Goal: Information Seeking & Learning: Learn about a topic

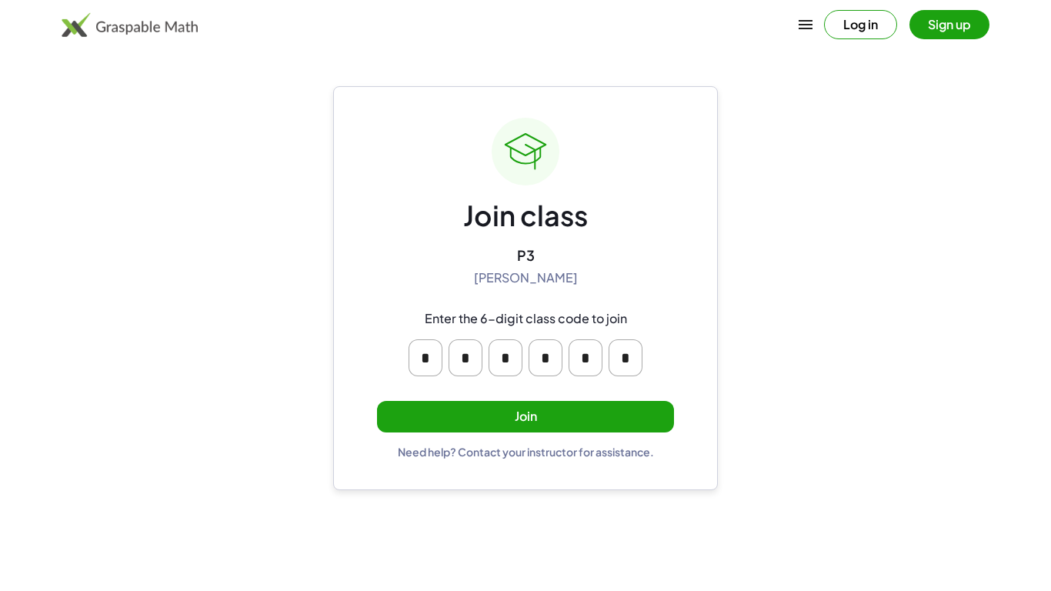
click at [557, 411] on button "Join" at bounding box center [525, 417] width 297 height 32
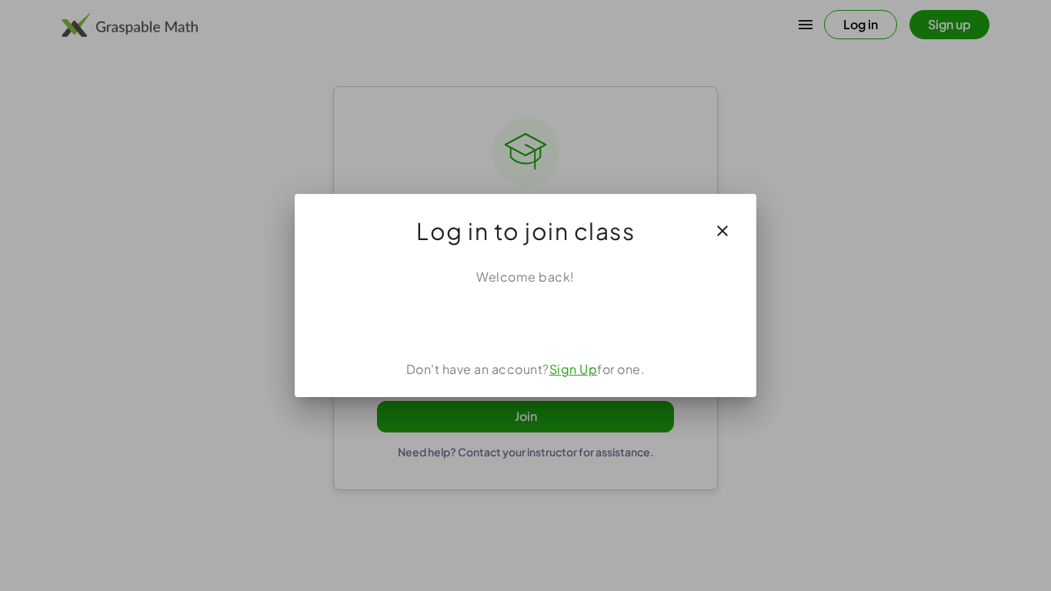
click at [523, 338] on div "Welcome back! Don't have an account? Sign Up for one." at bounding box center [526, 327] width 462 height 142
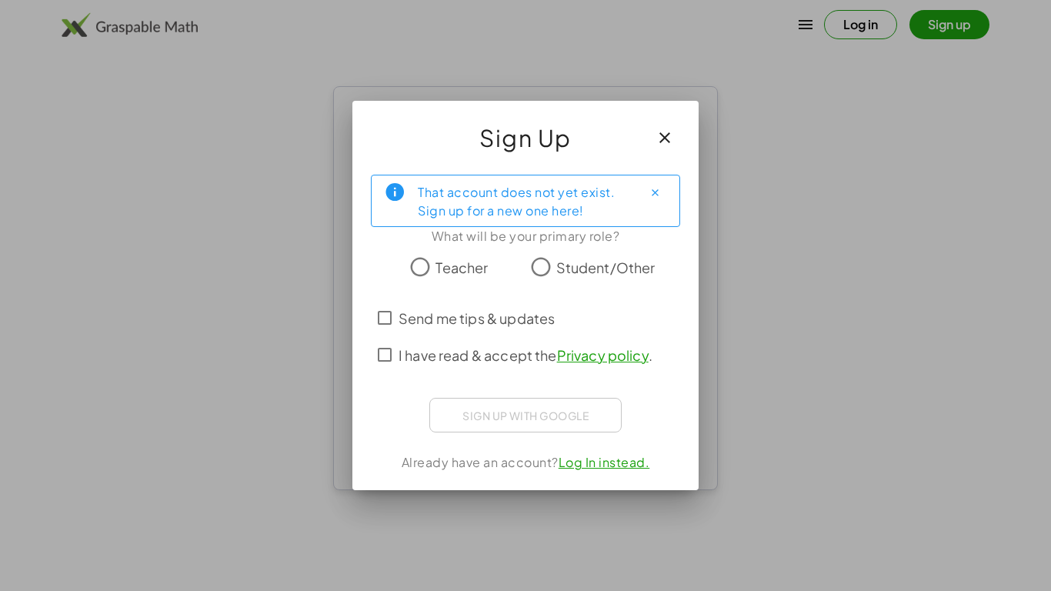
click at [672, 138] on icon "button" at bounding box center [665, 138] width 18 height 18
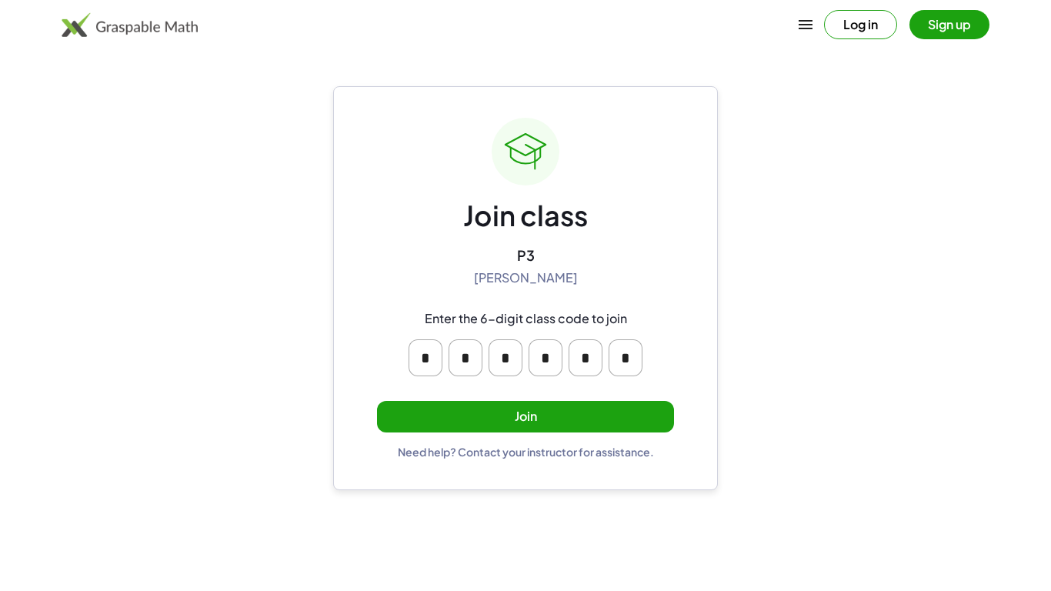
click at [968, 27] on button "Sign up" at bounding box center [950, 24] width 80 height 29
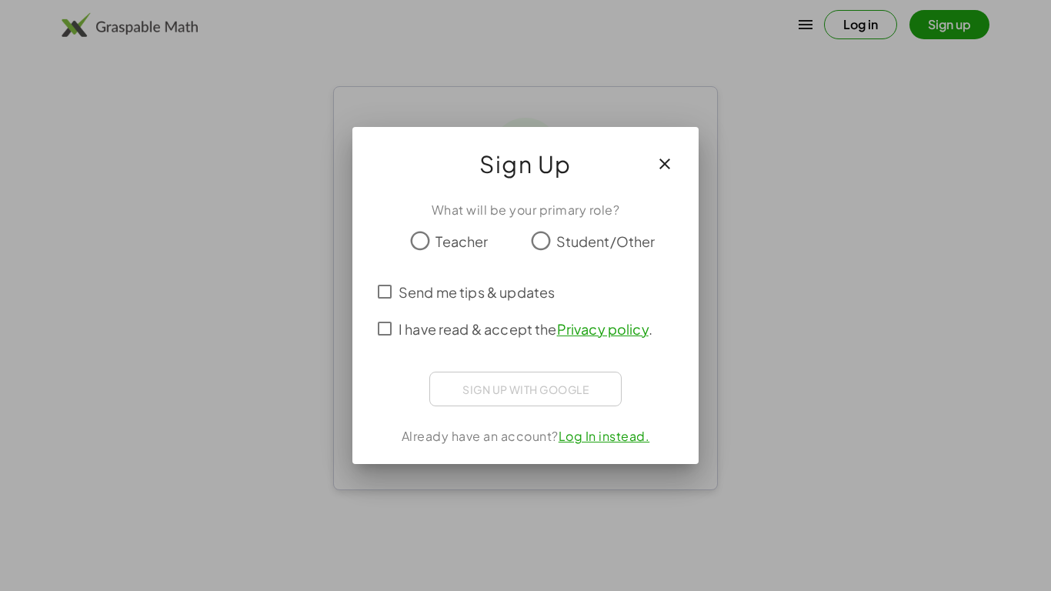
click at [600, 231] on span "Student/Other" at bounding box center [605, 241] width 99 height 21
click at [568, 386] on div "Sign up with Google Sign in with Google Sign in with Google. Opens in new tab" at bounding box center [525, 389] width 192 height 35
click at [669, 161] on icon "button" at bounding box center [665, 164] width 18 height 18
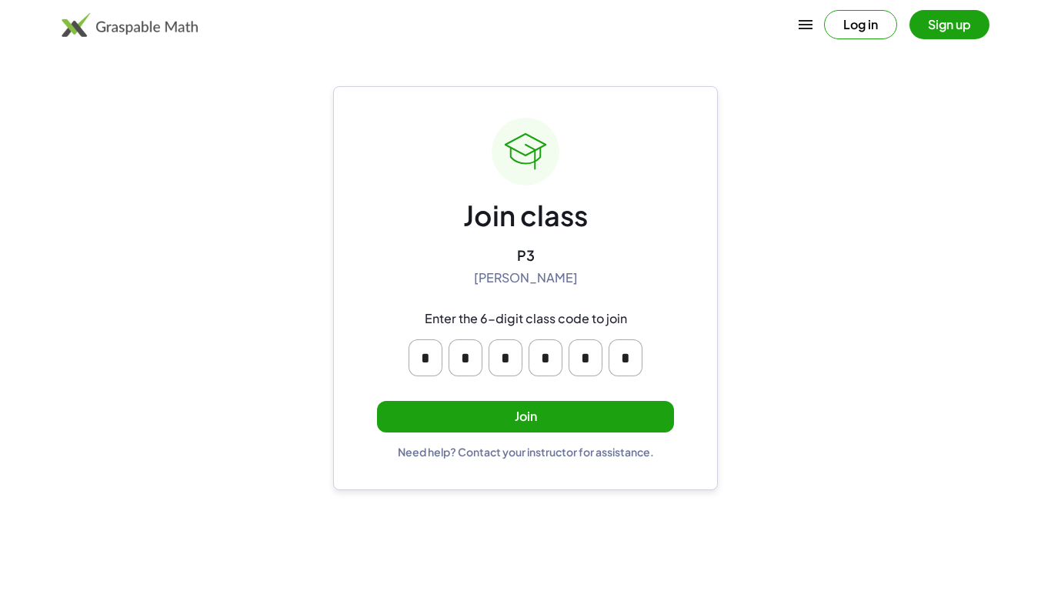
click at [498, 411] on button "Join" at bounding box center [525, 417] width 297 height 32
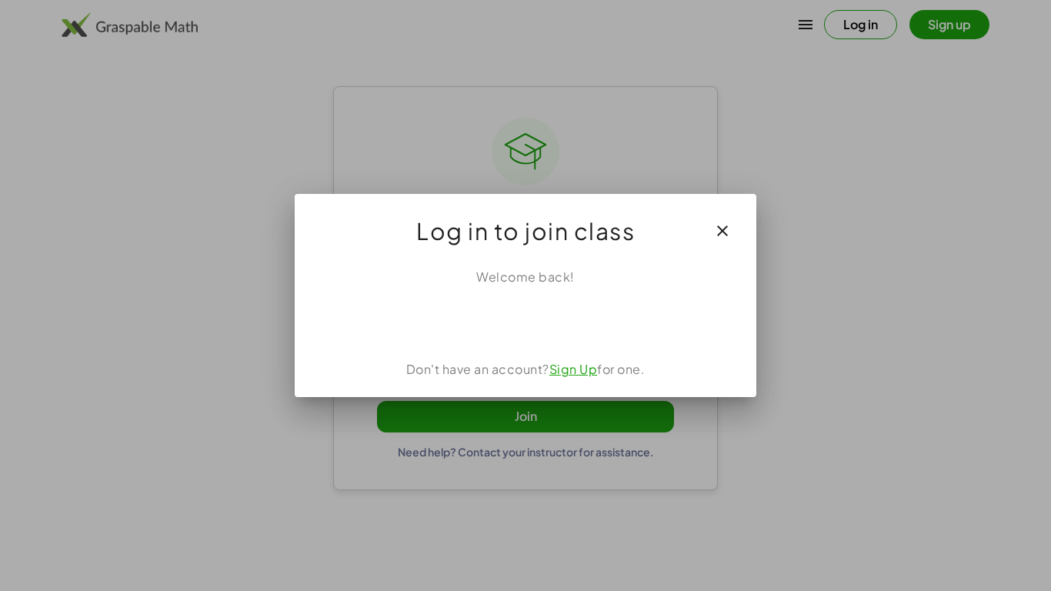
click at [538, 338] on div "Welcome back! Don't have an account? Sign Up for one." at bounding box center [526, 327] width 462 height 142
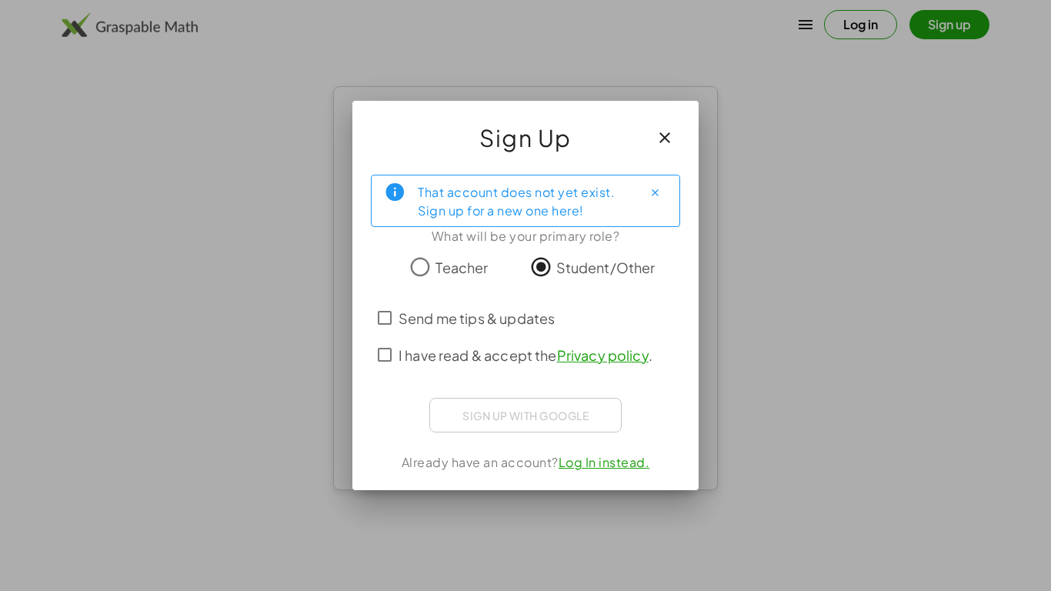
click at [539, 400] on div "Sign up with Google Sign in with Google Sign in with Google. Opens in new tab" at bounding box center [525, 415] width 192 height 35
click at [653, 192] on icon "Close" at bounding box center [656, 193] width 12 height 12
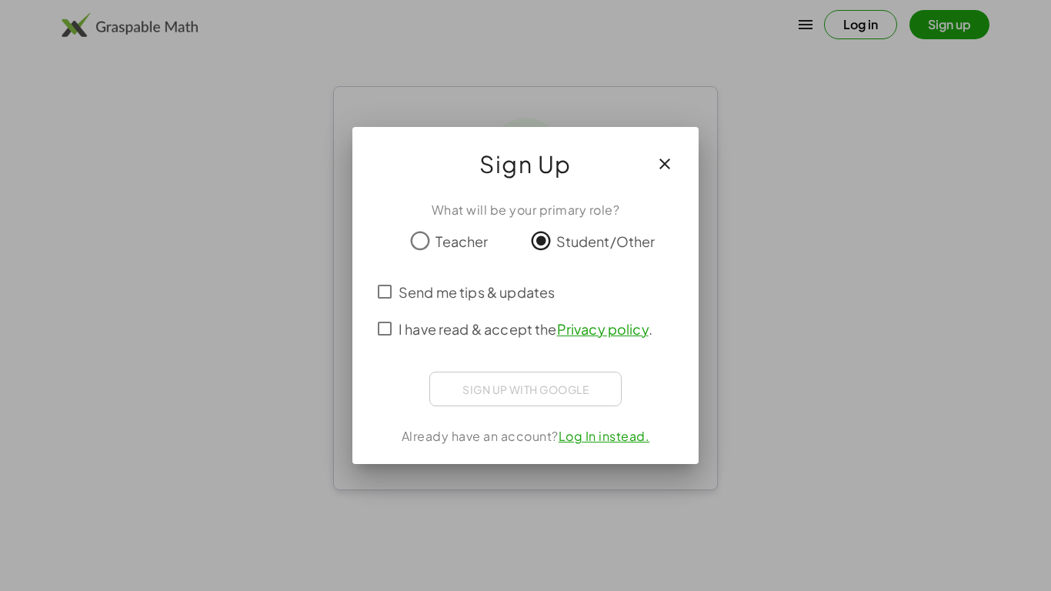
click at [515, 291] on span "Send me tips & updates" at bounding box center [477, 292] width 156 height 21
click at [470, 328] on span "I have read & accept the Privacy policy ." at bounding box center [526, 329] width 254 height 21
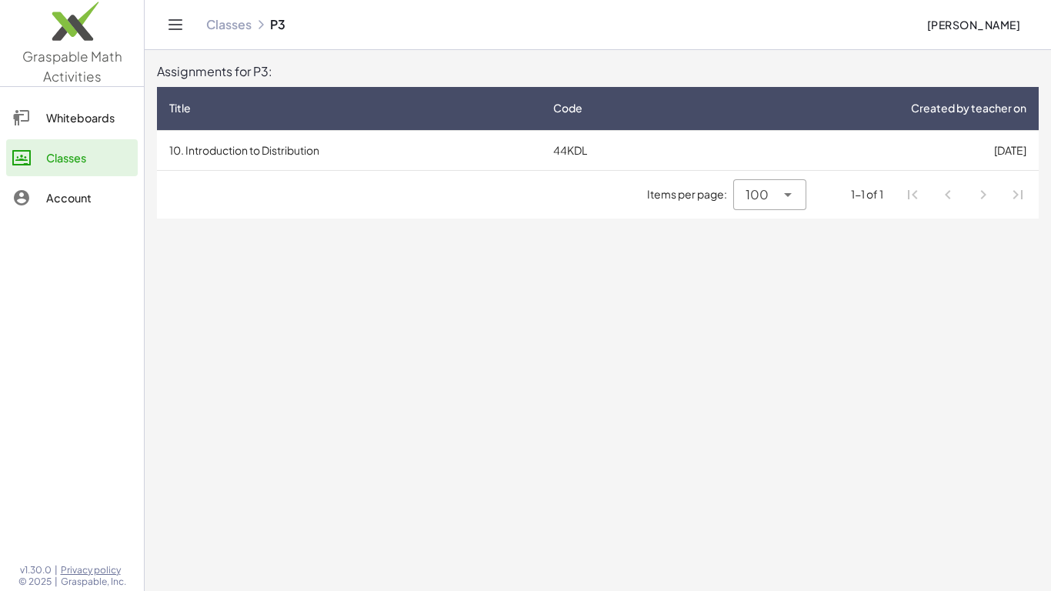
click at [88, 131] on link "Whiteboards" at bounding box center [72, 117] width 132 height 37
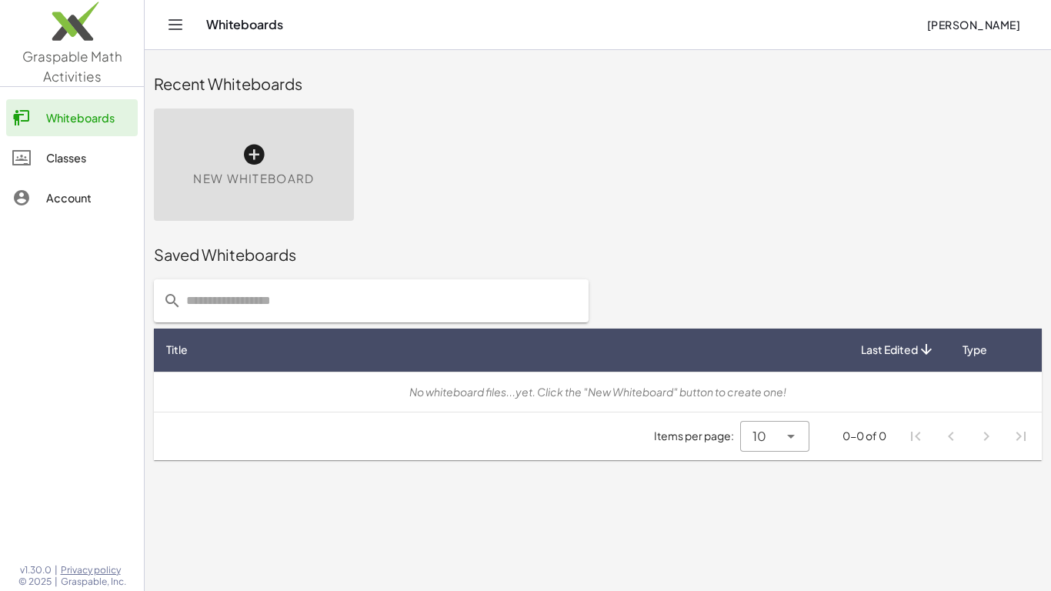
click at [77, 154] on div "Classes" at bounding box center [88, 158] width 85 height 18
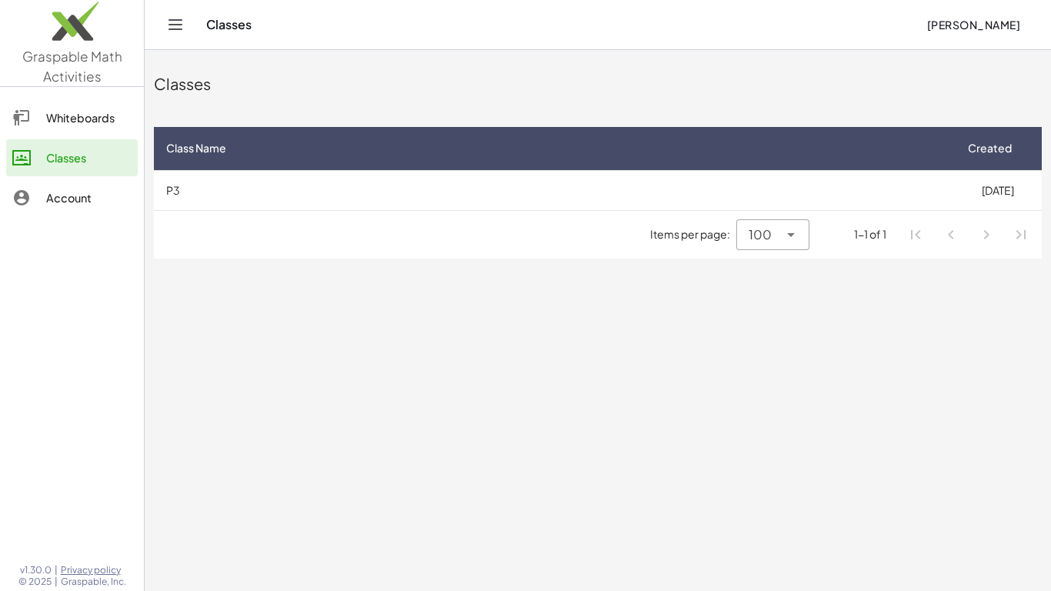
click at [89, 187] on link "Account" at bounding box center [72, 197] width 132 height 37
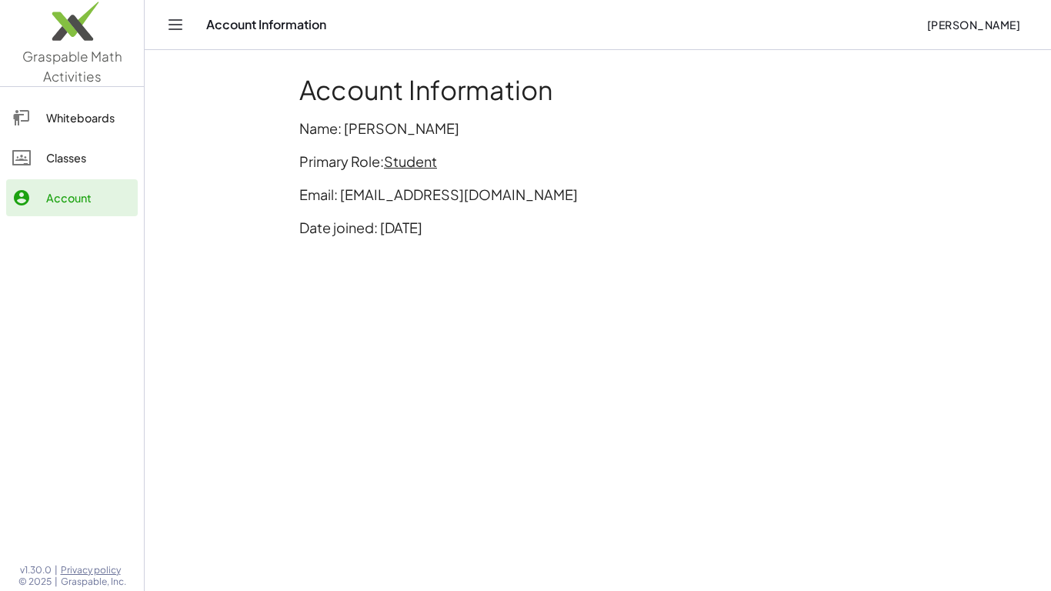
click at [82, 164] on div "Classes" at bounding box center [88, 158] width 85 height 18
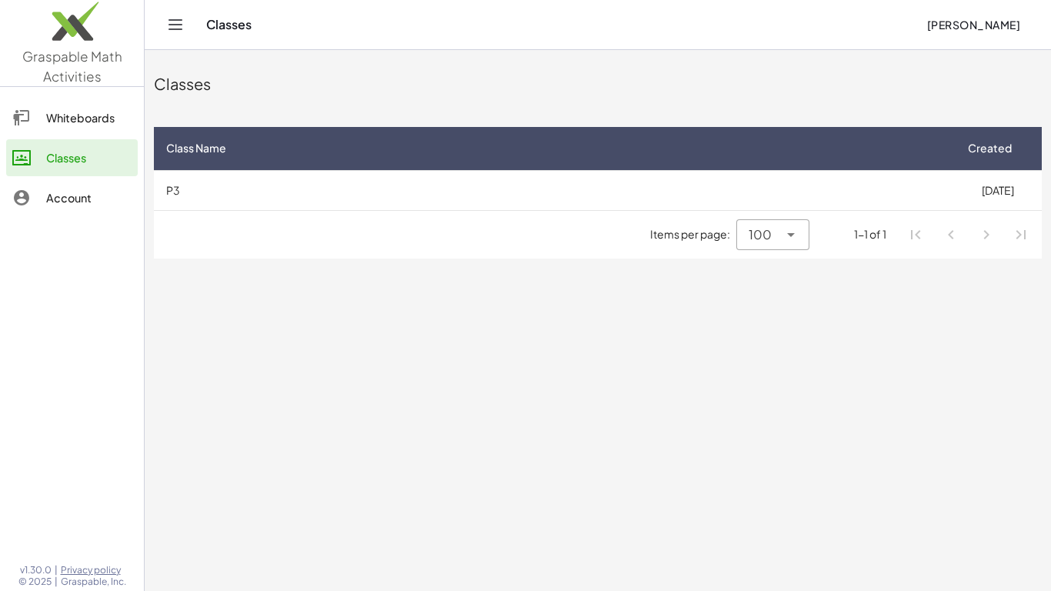
click at [65, 75] on span "Graspable Math Activities" at bounding box center [72, 66] width 100 height 37
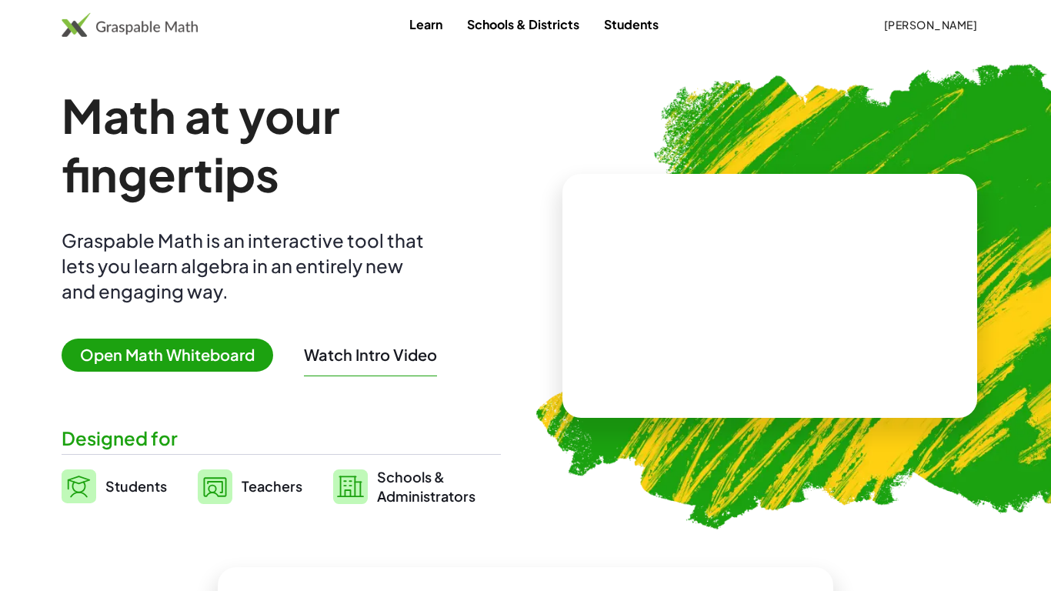
click at [193, 21] on img at bounding box center [130, 24] width 136 height 25
click at [915, 24] on span "[PERSON_NAME]" at bounding box center [931, 25] width 94 height 14
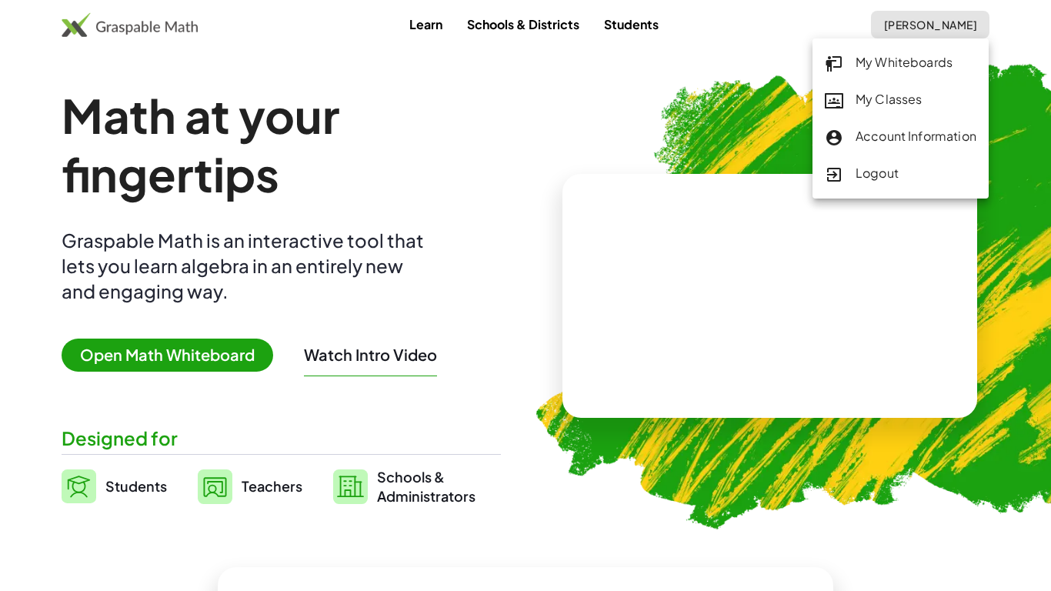
click at [885, 102] on div "My Classes" at bounding box center [901, 100] width 152 height 20
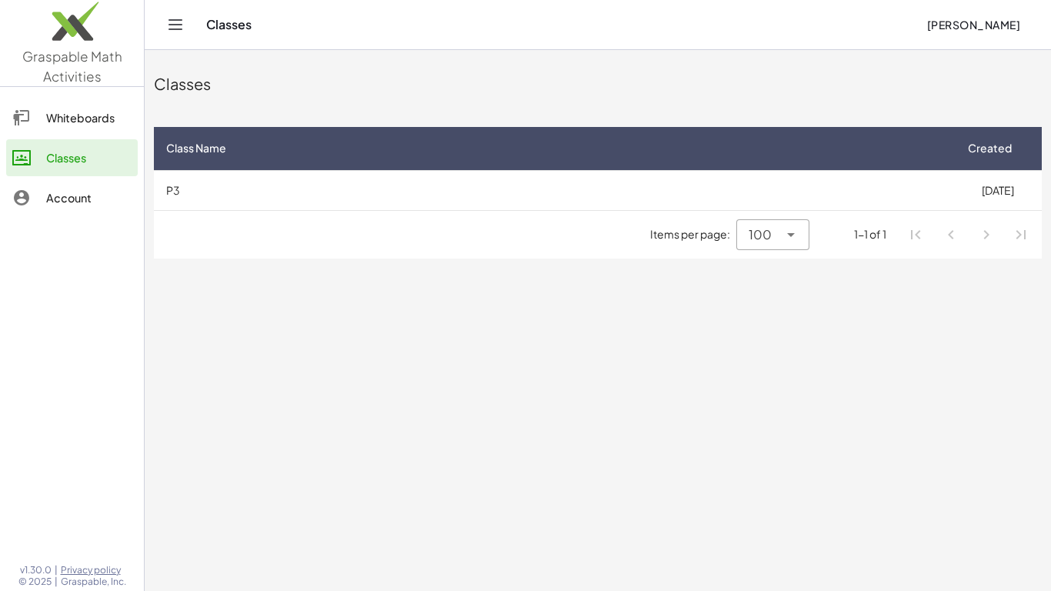
click at [884, 235] on div "1-1 of 1" at bounding box center [870, 234] width 32 height 16
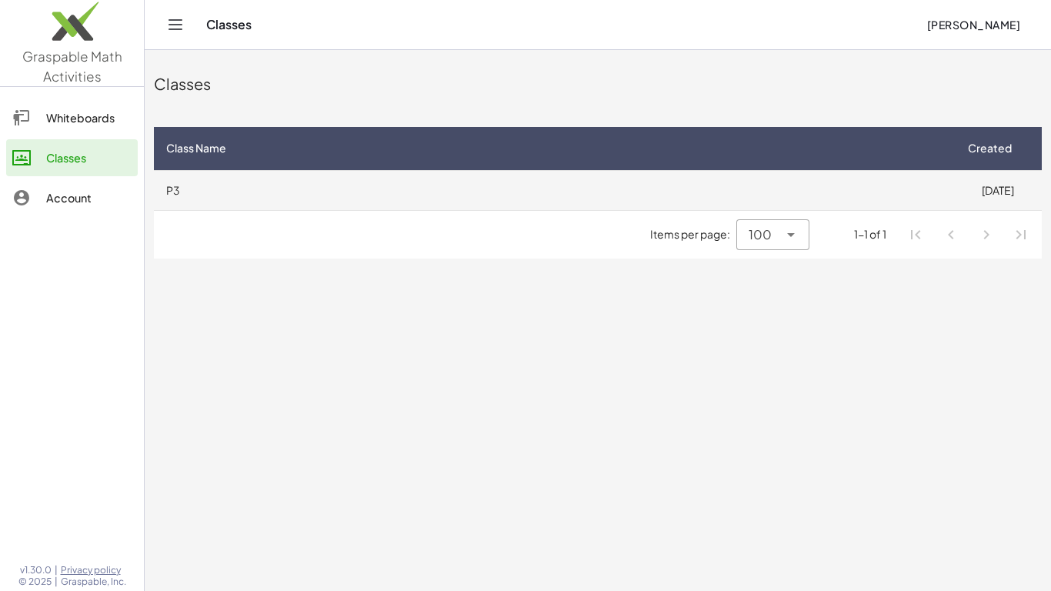
click at [932, 192] on td "P3" at bounding box center [554, 190] width 800 height 40
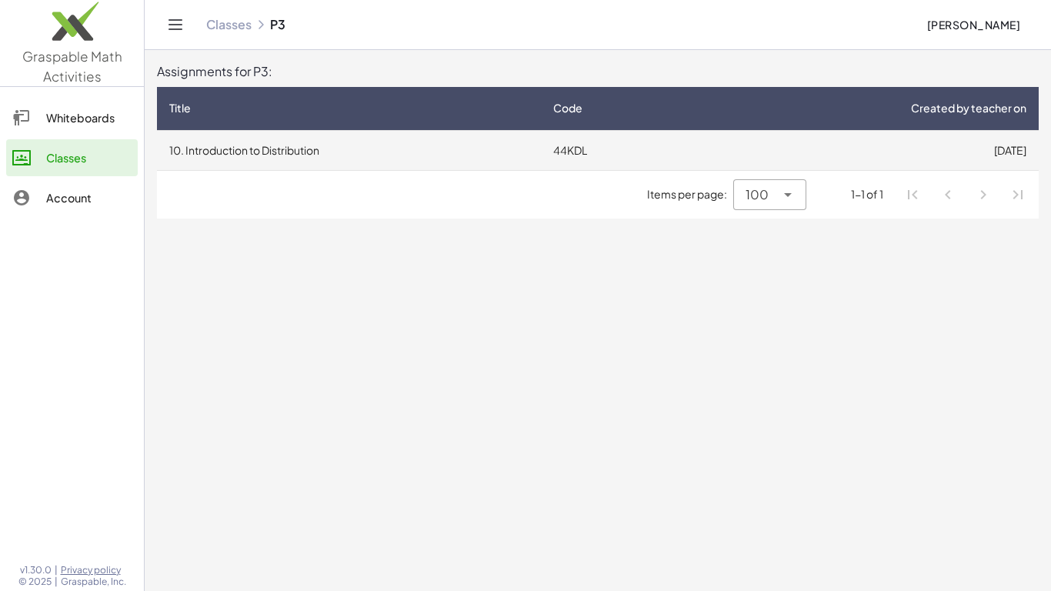
click at [792, 161] on td "[DATE]" at bounding box center [867, 150] width 344 height 40
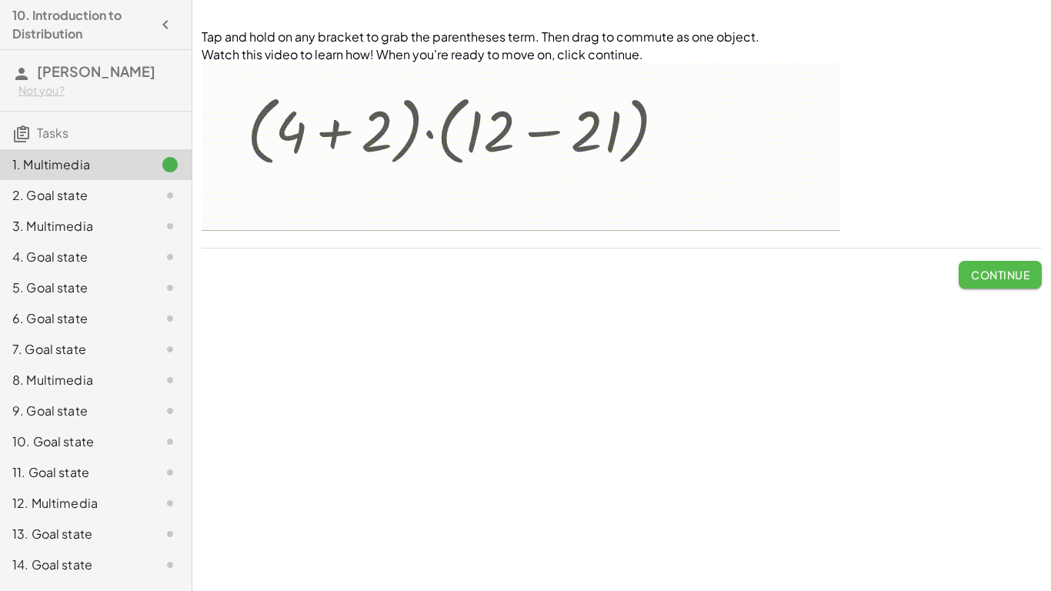
click at [966, 268] on button "Continue" at bounding box center [1000, 275] width 83 height 28
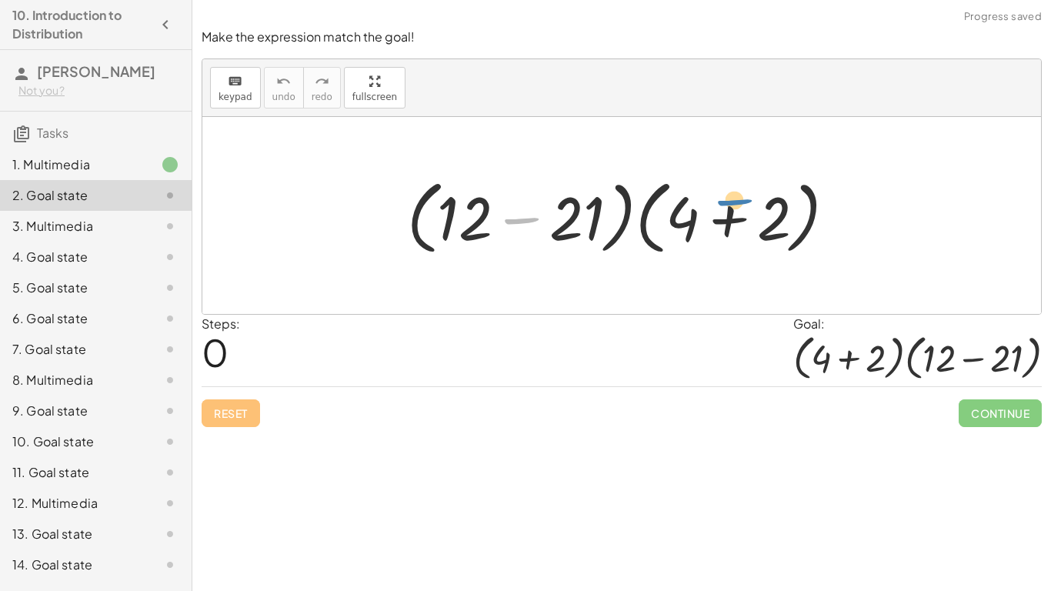
drag, startPoint x: 519, startPoint y: 231, endPoint x: 748, endPoint y: 219, distance: 229.6
click at [748, 219] on div at bounding box center [627, 216] width 457 height 89
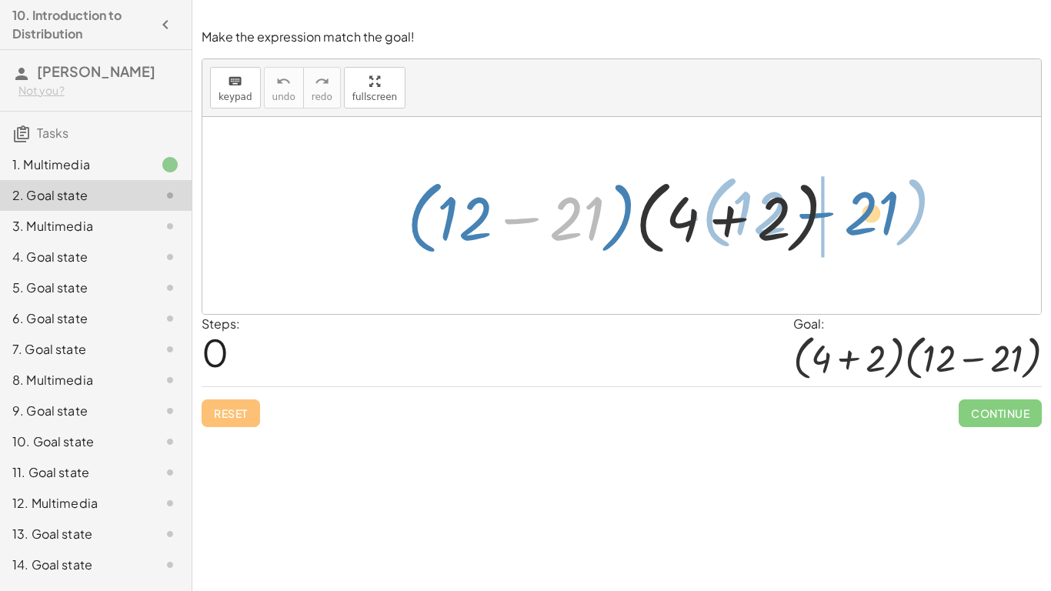
drag, startPoint x: 577, startPoint y: 230, endPoint x: 873, endPoint y: 225, distance: 295.6
click at [873, 225] on div "− 21 · ( + 12 ) · ( + 12 − 21 ) · ( + 4 + 2 )" at bounding box center [621, 215] width 839 height 197
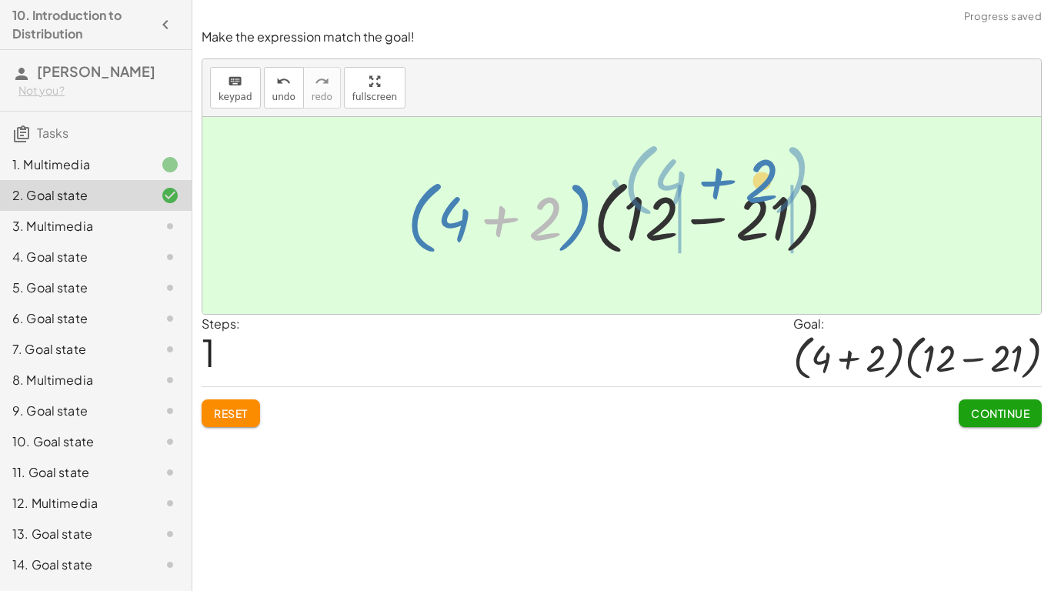
drag, startPoint x: 545, startPoint y: 228, endPoint x: 764, endPoint y: 195, distance: 221.7
click at [764, 195] on div at bounding box center [627, 216] width 457 height 89
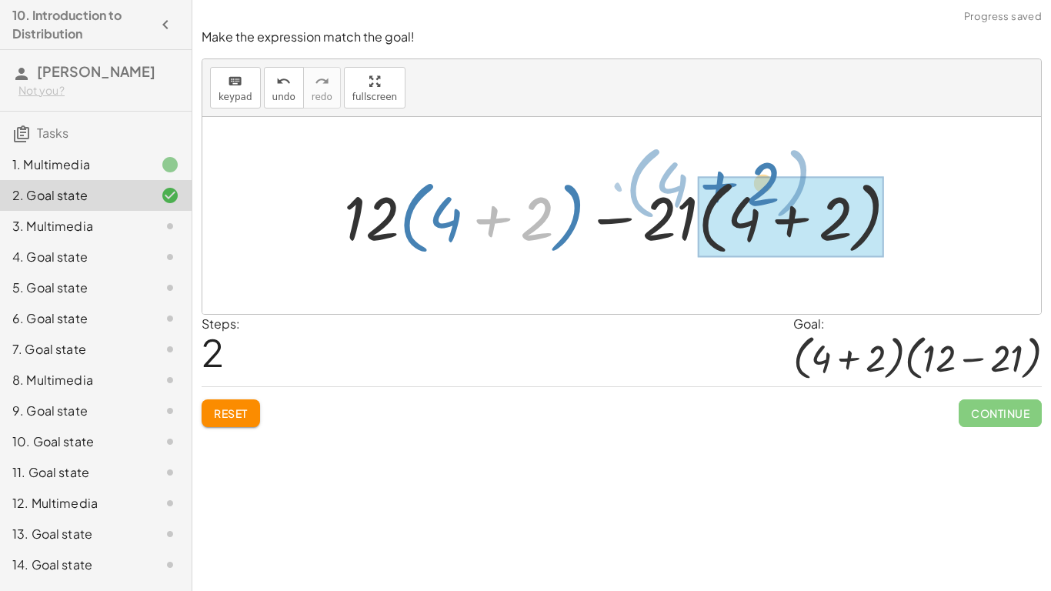
drag, startPoint x: 503, startPoint y: 215, endPoint x: 755, endPoint y: 203, distance: 252.7
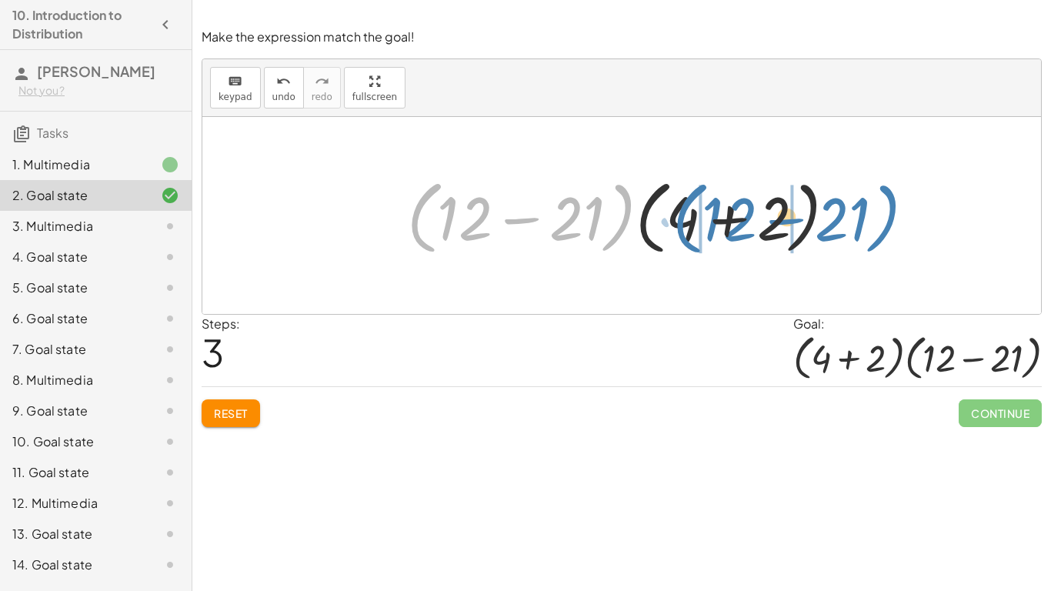
drag, startPoint x: 427, startPoint y: 224, endPoint x: 691, endPoint y: 225, distance: 264.0
click at [691, 225] on div at bounding box center [627, 216] width 457 height 89
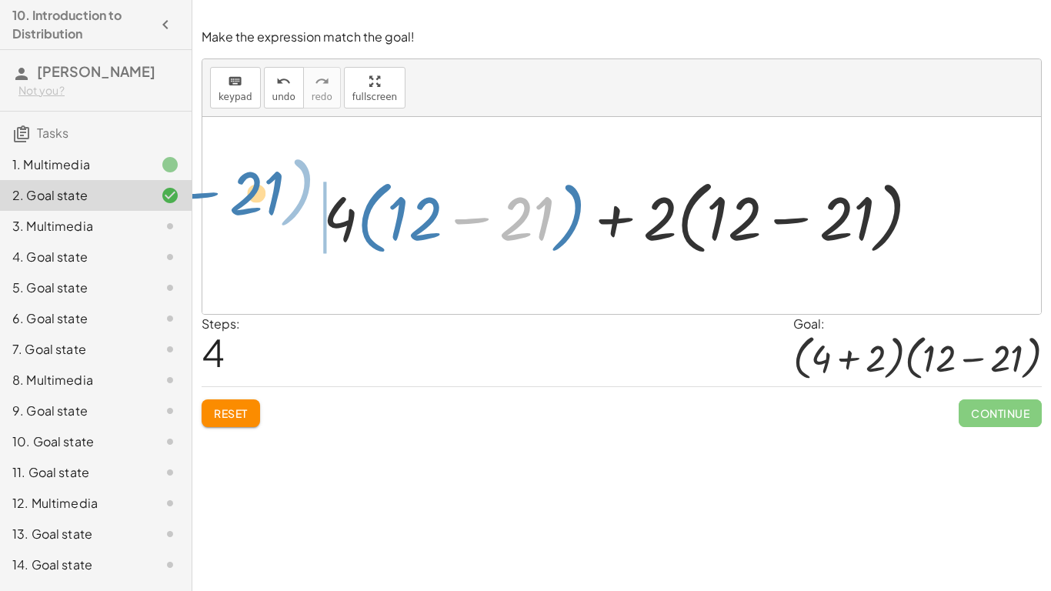
drag, startPoint x: 531, startPoint y: 229, endPoint x: 269, endPoint y: 207, distance: 262.6
click at [269, 207] on div "· ( + 12 − 21 ) · ( + 4 + 2 ) · ( + 4 + 2 ) · ( + 12 − 21 ) + · 12 · ( + 4 + 2 …" at bounding box center [621, 215] width 839 height 197
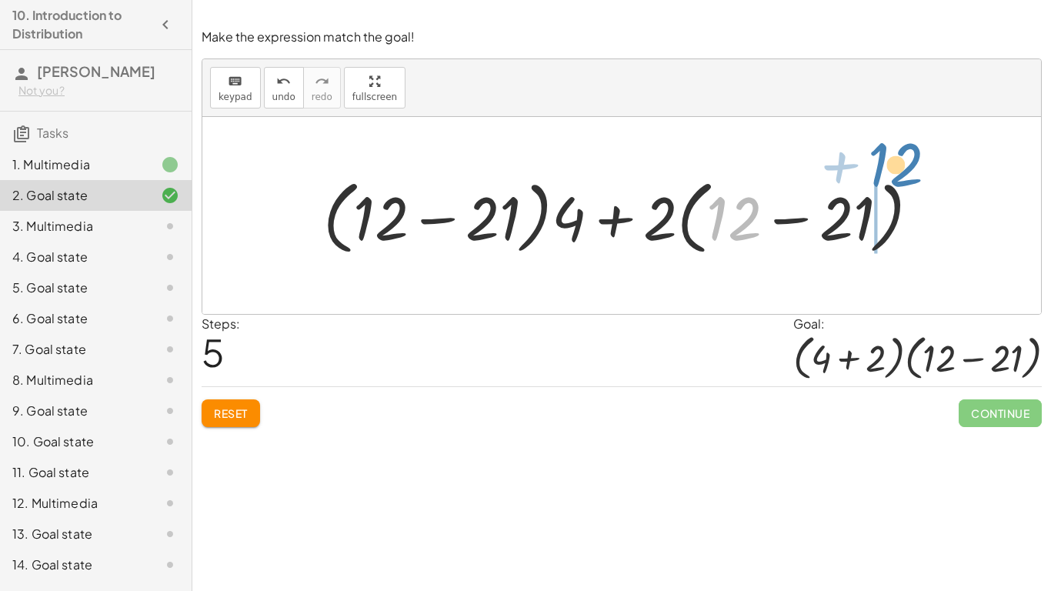
drag, startPoint x: 710, startPoint y: 222, endPoint x: 871, endPoint y: 169, distance: 169.9
click at [871, 169] on div "· ( + 12 − 21 ) · ( + 4 + 2 ) · ( + 4 + 2 ) · ( + 12 − 21 ) + · 12 · ( + 4 + 2 …" at bounding box center [622, 216] width 644 height 96
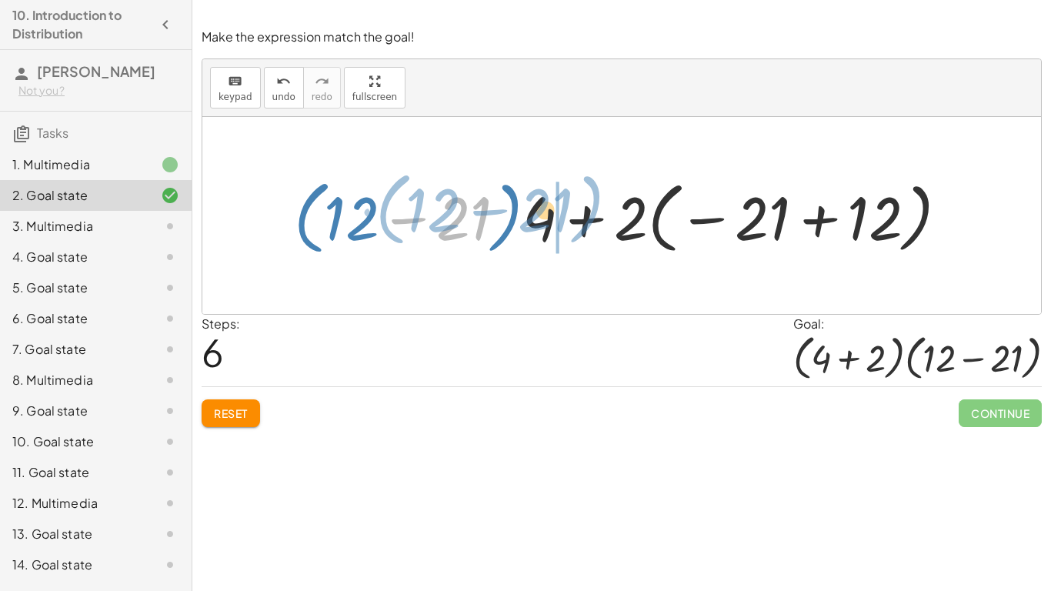
drag, startPoint x: 483, startPoint y: 212, endPoint x: 573, endPoint y: 205, distance: 90.4
click at [573, 205] on div at bounding box center [627, 216] width 682 height 89
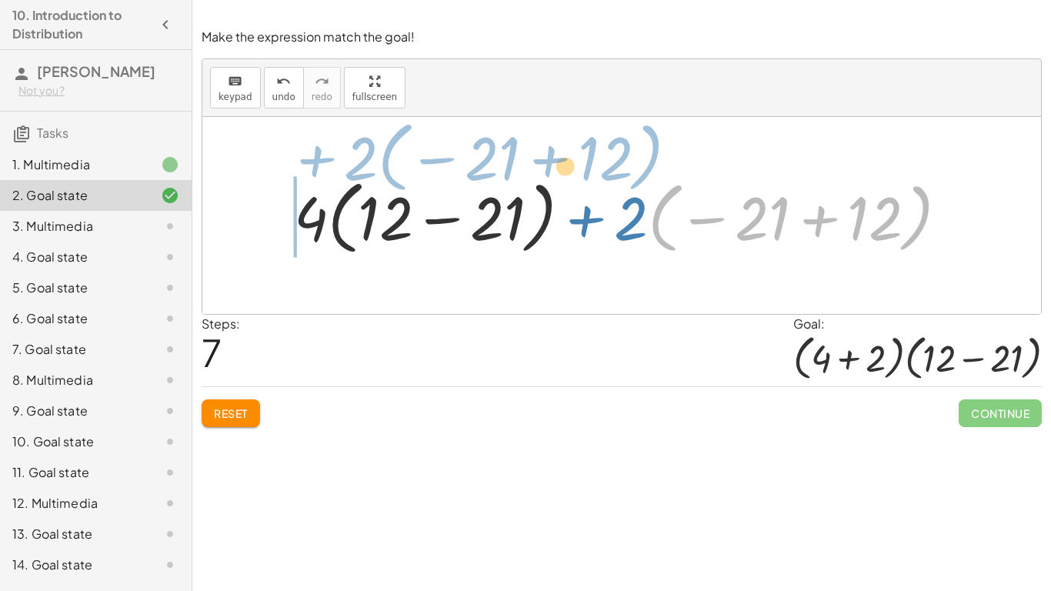
drag, startPoint x: 669, startPoint y: 221, endPoint x: 336, endPoint y: 163, distance: 338.2
click at [336, 163] on div "· ( + 12 − 21 ) · ( + 4 + 2 ) · ( + 4 + 2 ) · ( + 12 − 21 ) + · 12 · ( + 4 + 2 …" at bounding box center [621, 215] width 839 height 197
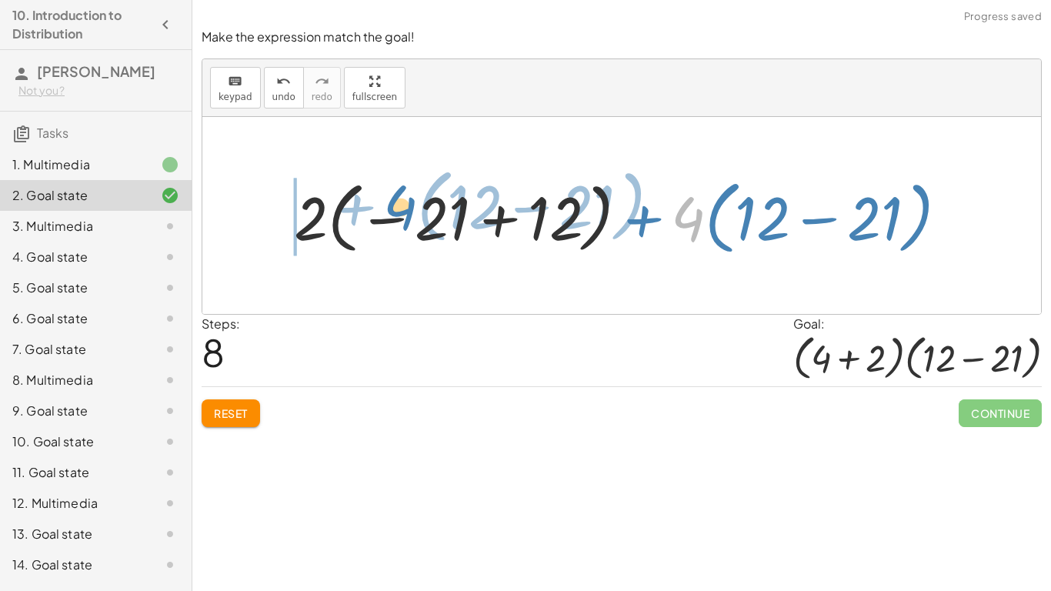
drag, startPoint x: 683, startPoint y: 238, endPoint x: 393, endPoint y: 226, distance: 289.6
click at [393, 226] on div at bounding box center [627, 216] width 682 height 89
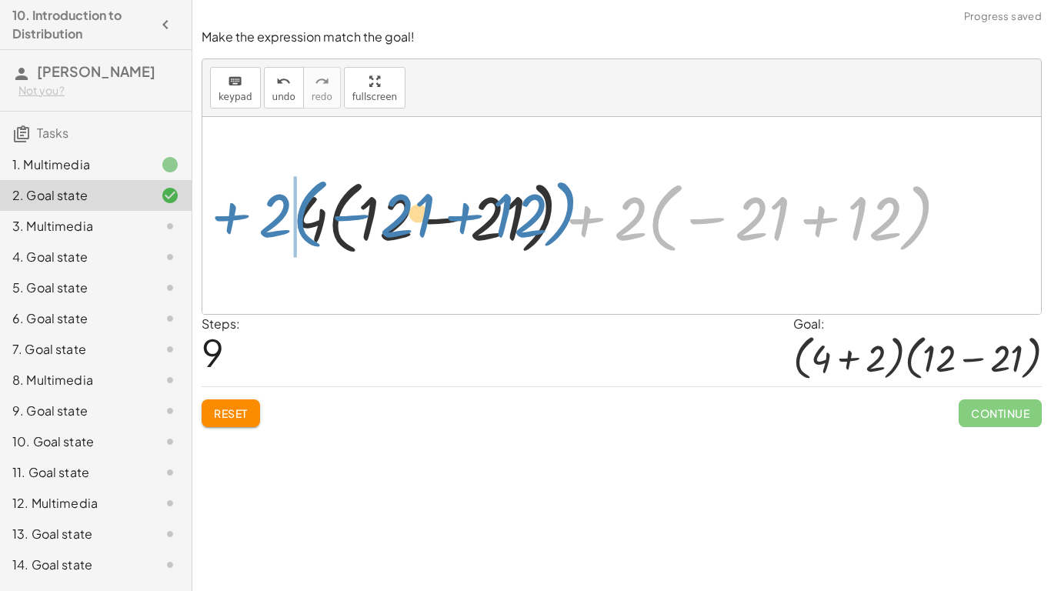
drag, startPoint x: 607, startPoint y: 222, endPoint x: 257, endPoint y: 218, distance: 350.2
click at [257, 218] on div "· ( + 12 − 21 ) · ( + 4 + 2 ) · ( + 4 + 2 ) · ( + 12 − 21 ) + · 12 · ( + 4 + 2 …" at bounding box center [621, 215] width 839 height 197
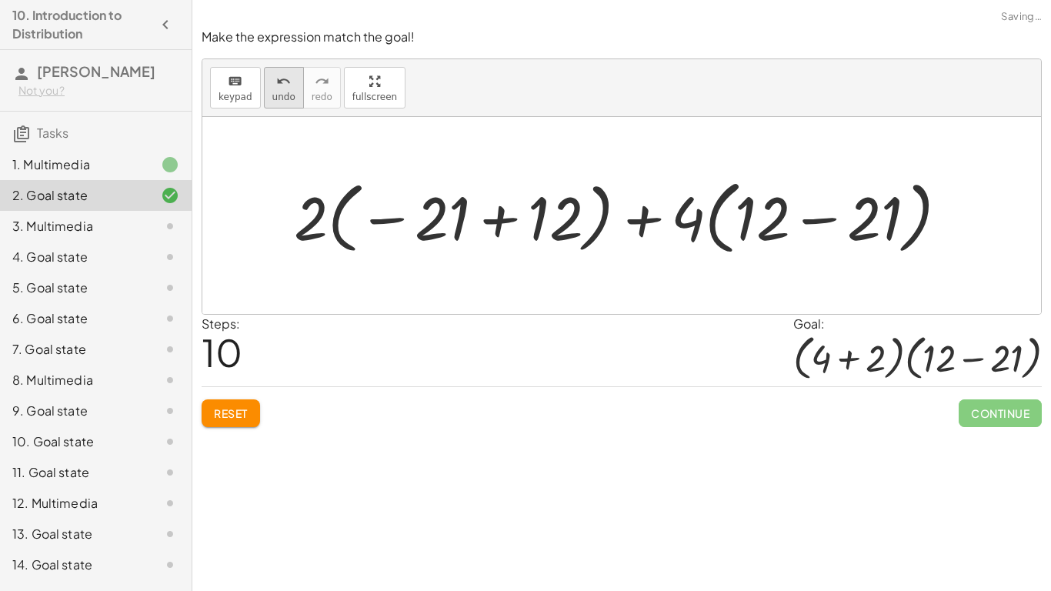
click at [283, 98] on span "undo" at bounding box center [283, 97] width 23 height 11
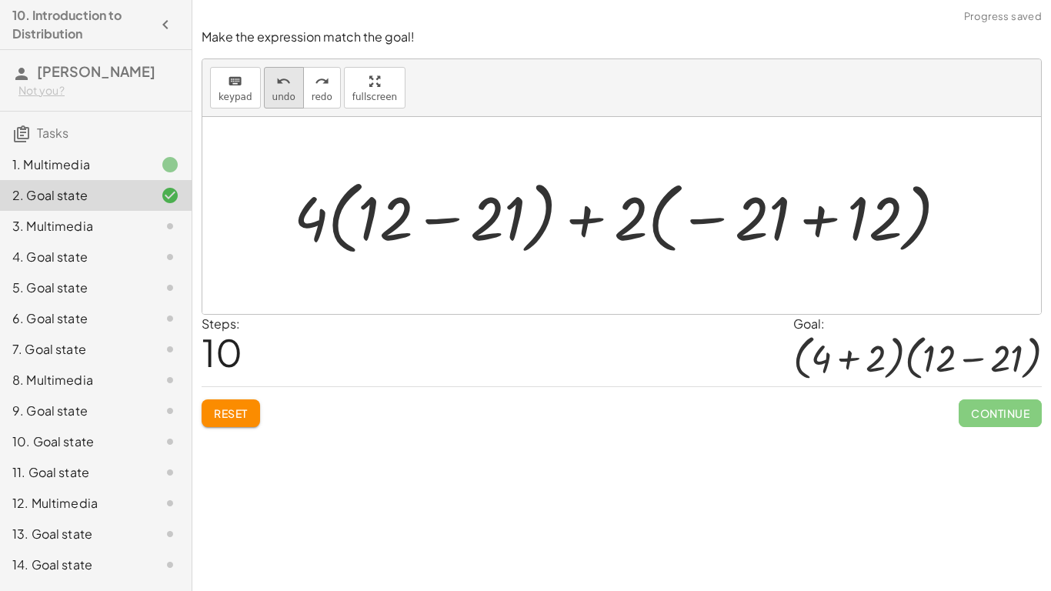
click at [281, 97] on span "undo" at bounding box center [283, 97] width 23 height 11
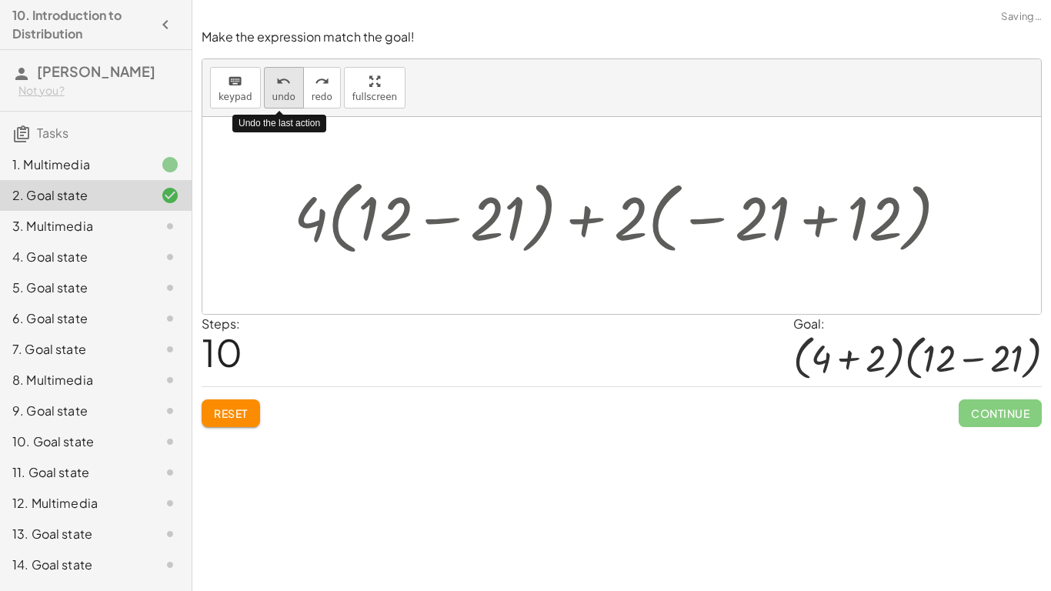
click at [281, 97] on span "undo" at bounding box center [283, 97] width 23 height 11
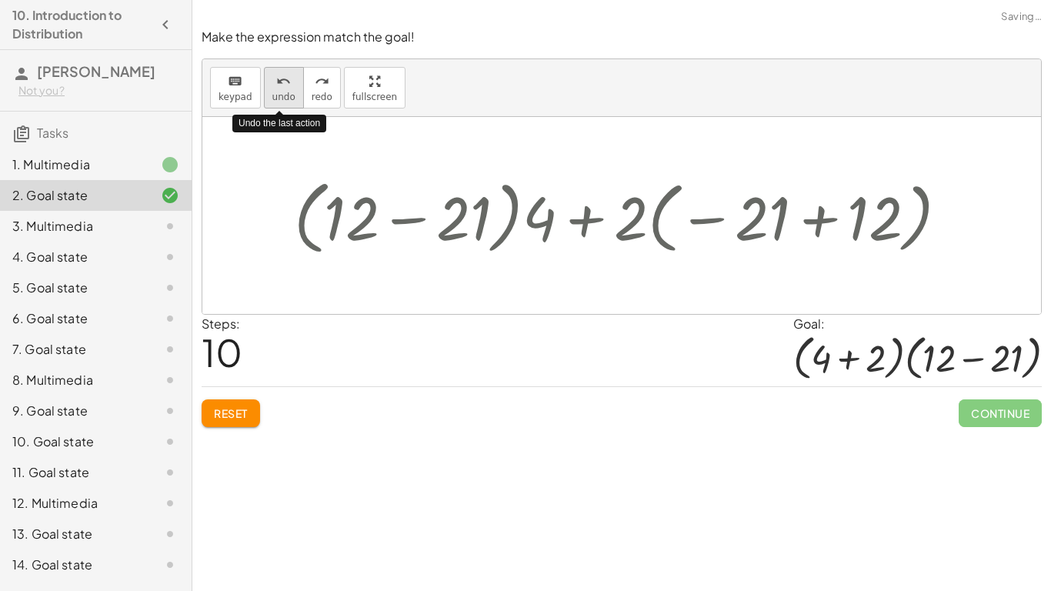
click at [281, 97] on span "undo" at bounding box center [283, 97] width 23 height 11
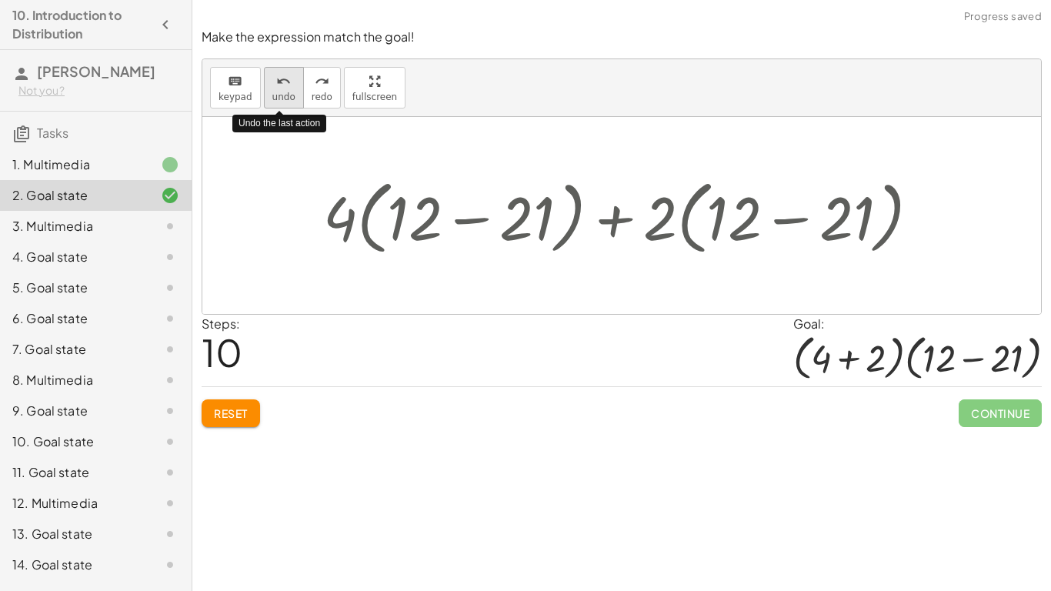
click at [281, 98] on span "undo" at bounding box center [283, 97] width 23 height 11
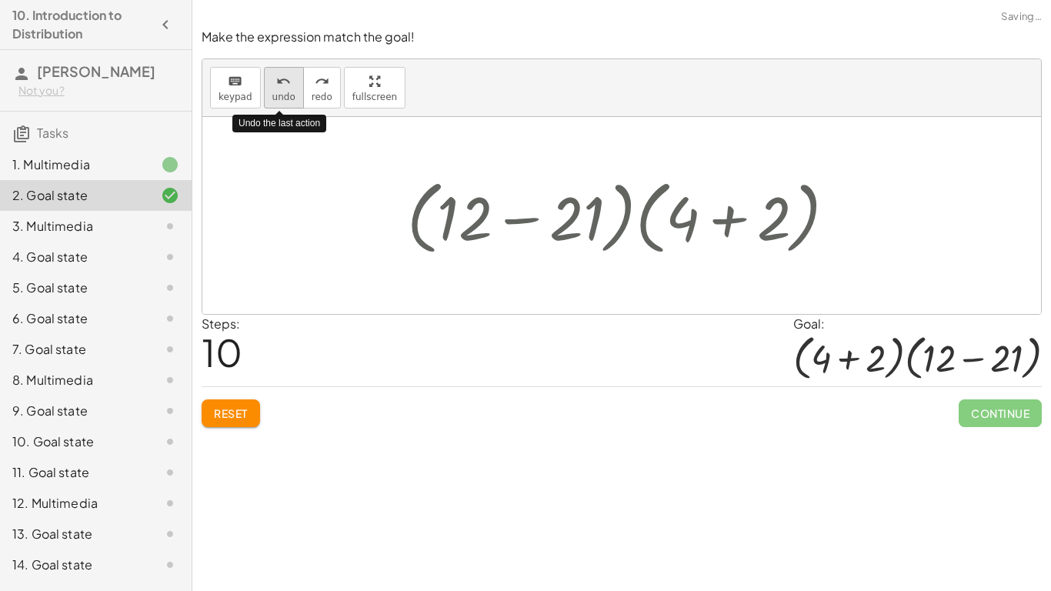
click at [281, 98] on span "undo" at bounding box center [283, 97] width 23 height 11
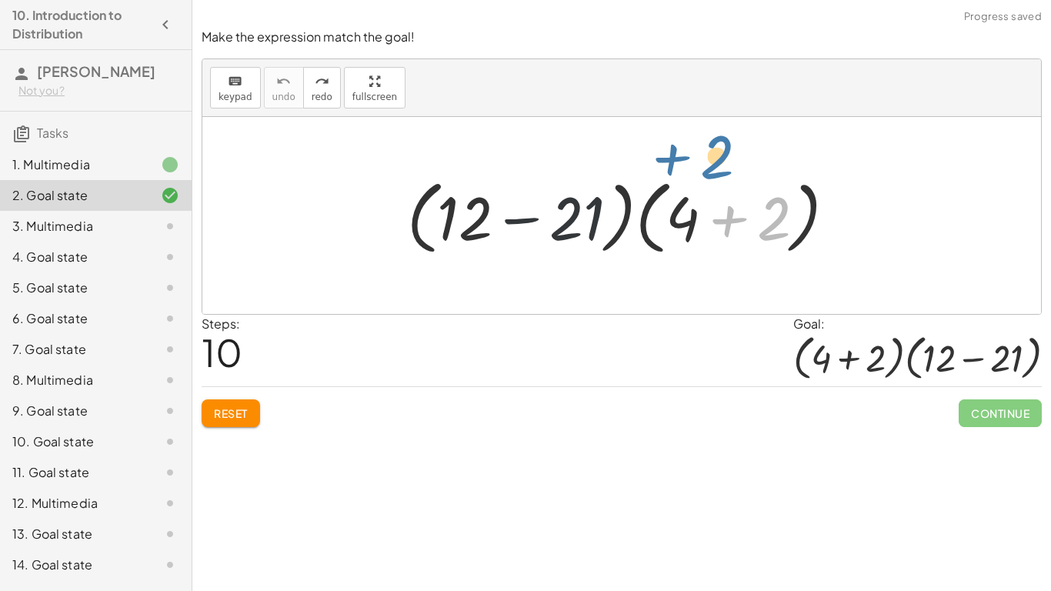
drag, startPoint x: 786, startPoint y: 224, endPoint x: 737, endPoint y: 169, distance: 73.1
click at [737, 169] on div "+ 2 · ( + 12 − 21 ) · ( + 4 + 2 )" at bounding box center [622, 216] width 476 height 96
drag, startPoint x: 864, startPoint y: 205, endPoint x: 737, endPoint y: 221, distance: 128.7
click at [737, 221] on div "· ( + 12 − 21 ) · ( + 4 + 2 )" at bounding box center [621, 215] width 839 height 197
drag, startPoint x: 710, startPoint y: 225, endPoint x: 709, endPoint y: 192, distance: 33.1
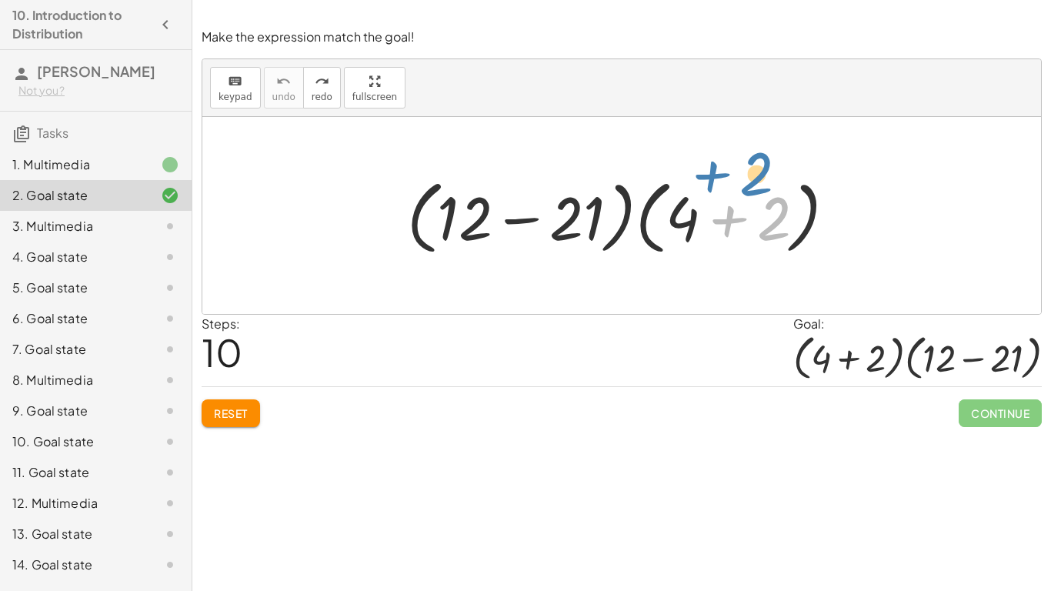
click at [709, 192] on div at bounding box center [627, 216] width 457 height 89
drag, startPoint x: 649, startPoint y: 198, endPoint x: 639, endPoint y: 193, distance: 11.0
click at [639, 193] on div at bounding box center [627, 216] width 457 height 89
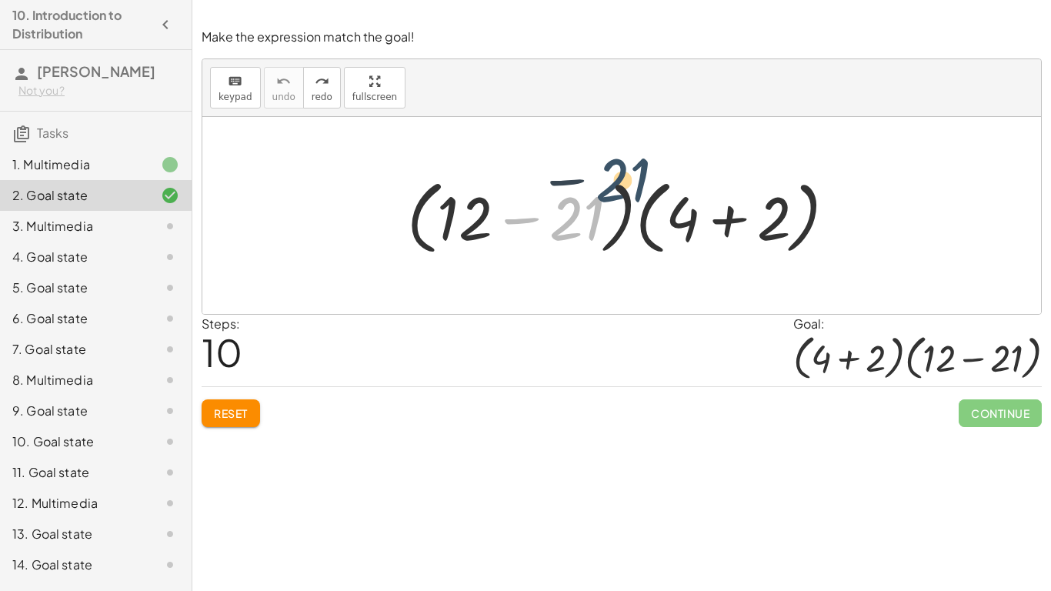
drag, startPoint x: 588, startPoint y: 205, endPoint x: 641, endPoint y: 165, distance: 67.0
click at [641, 165] on div "− 21 · ( + 12 − 21 ) · ( + 4 + 2 )" at bounding box center [621, 215] width 839 height 197
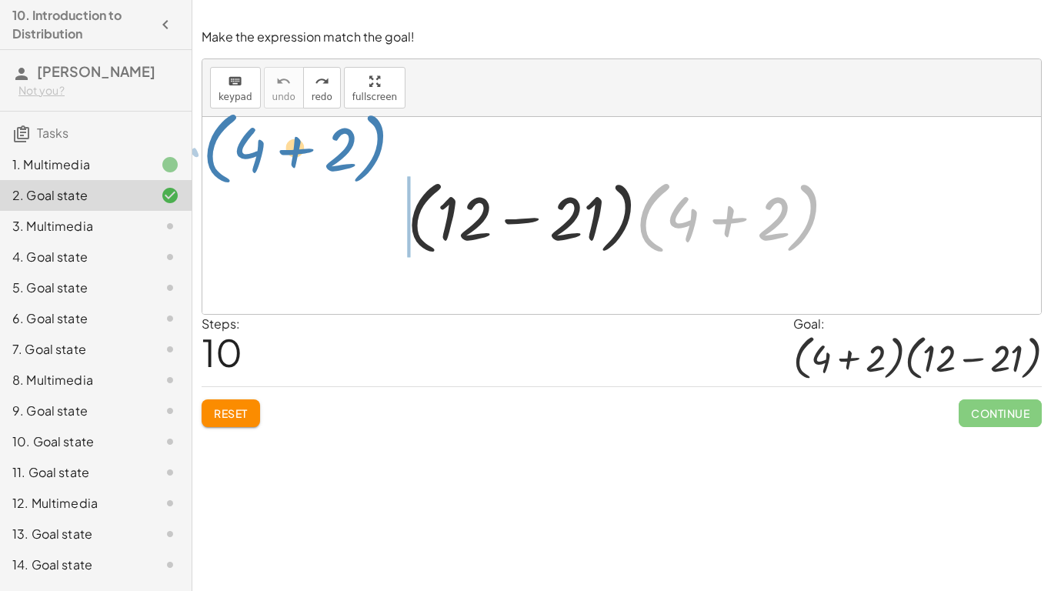
drag, startPoint x: 661, startPoint y: 190, endPoint x: 241, endPoint y: 133, distance: 424.0
click at [241, 133] on div "· ( + 4 + 2 ) · ( + 12 − 21 ) · ( + 4 + 2 )" at bounding box center [621, 215] width 839 height 197
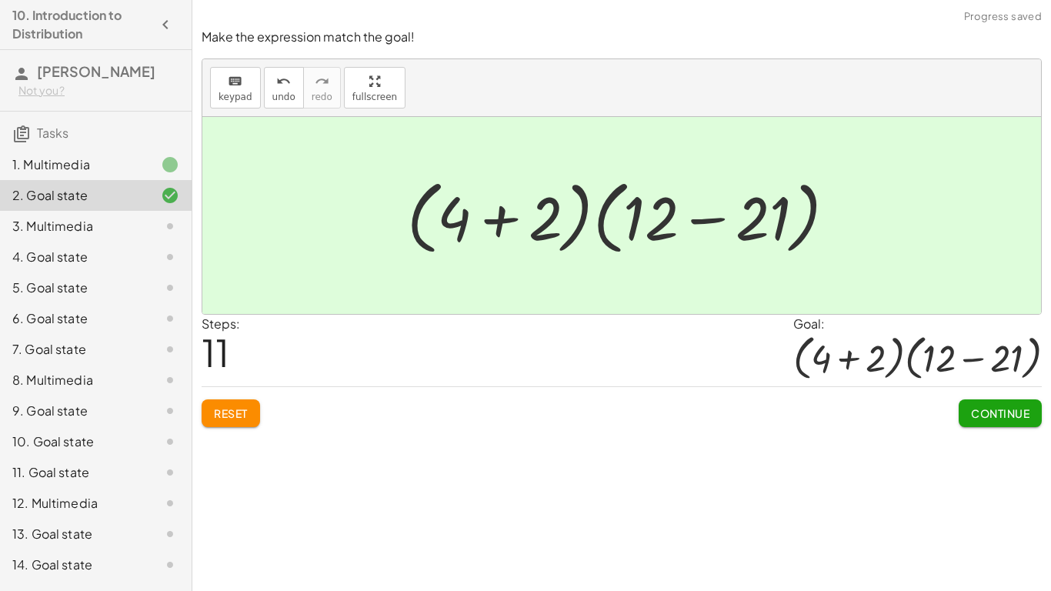
click at [975, 413] on span "Continue" at bounding box center [1000, 413] width 58 height 14
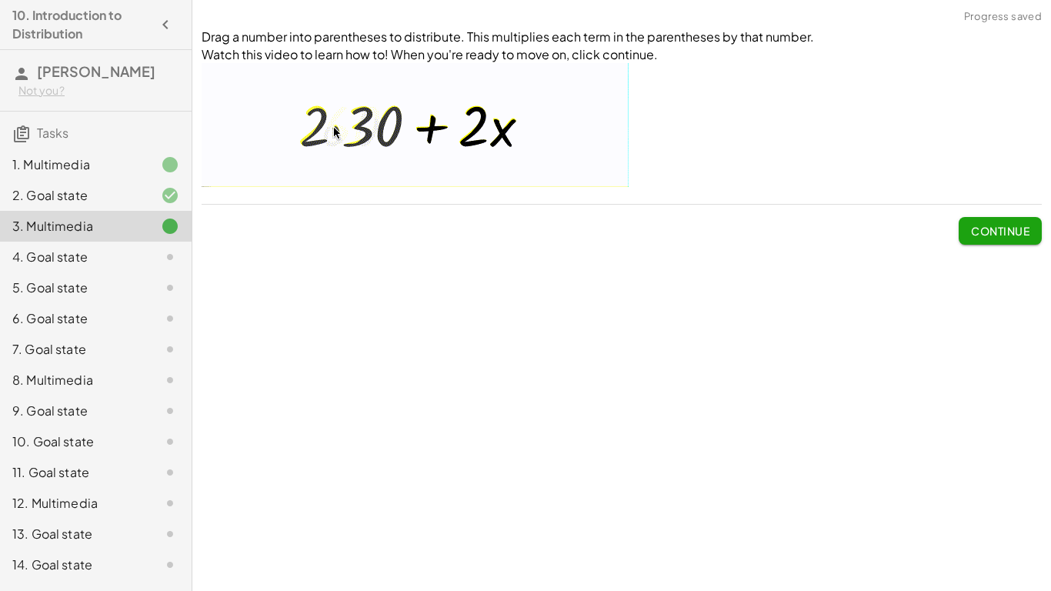
click at [1013, 225] on span "Continue" at bounding box center [1000, 231] width 58 height 14
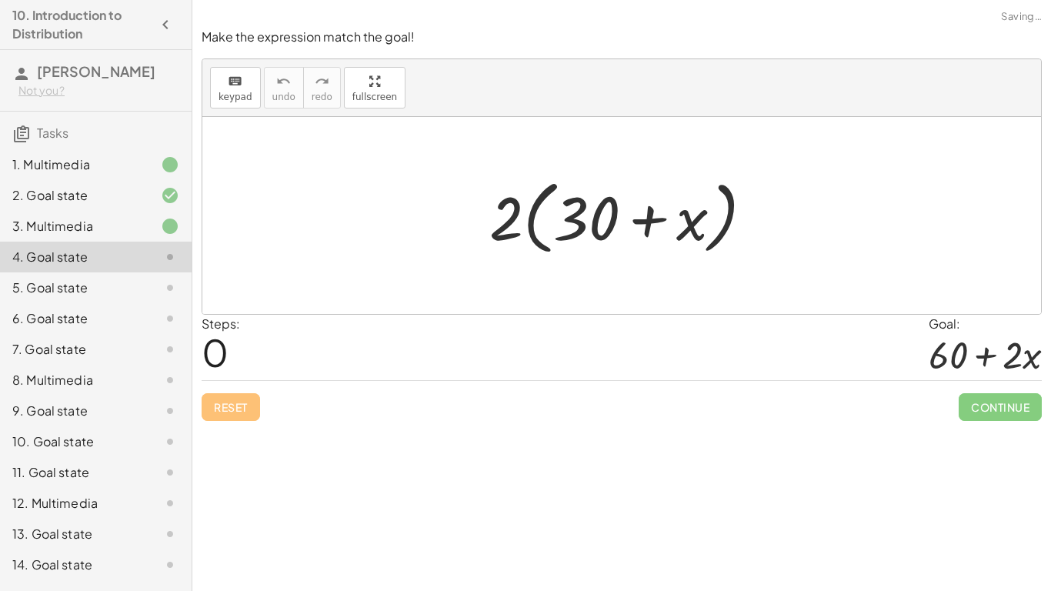
click at [129, 211] on div "1. Multimedia" at bounding box center [96, 226] width 192 height 31
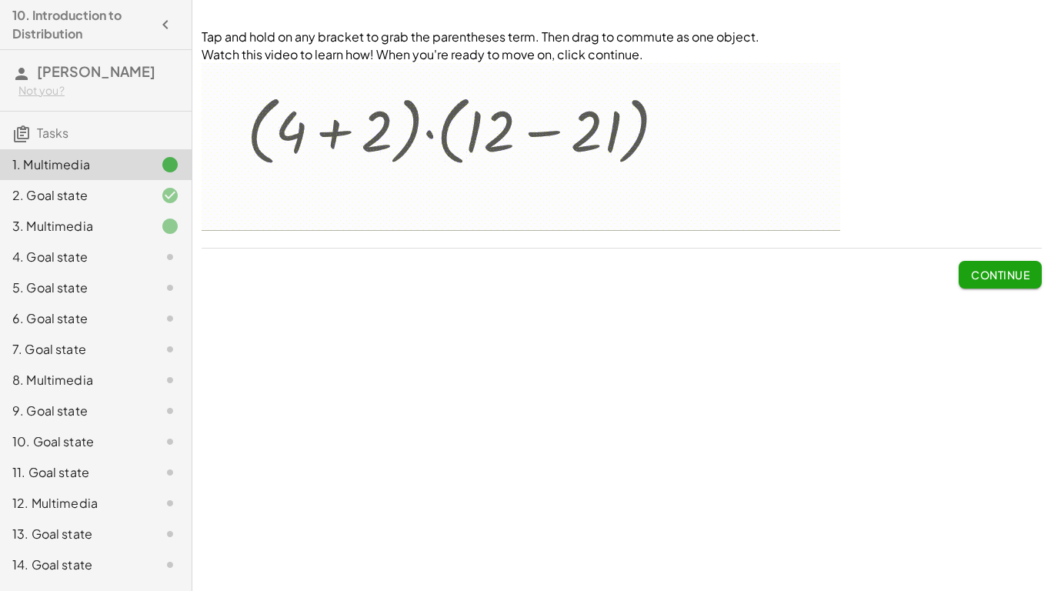
click at [251, 138] on img at bounding box center [521, 147] width 639 height 168
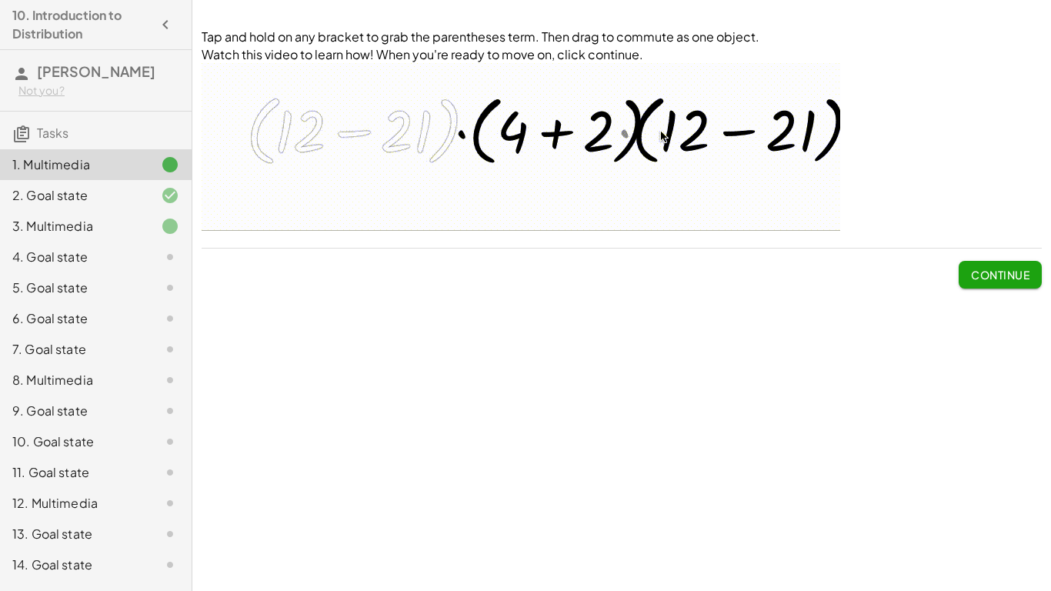
click at [983, 259] on span "Continue" at bounding box center [1000, 269] width 83 height 40
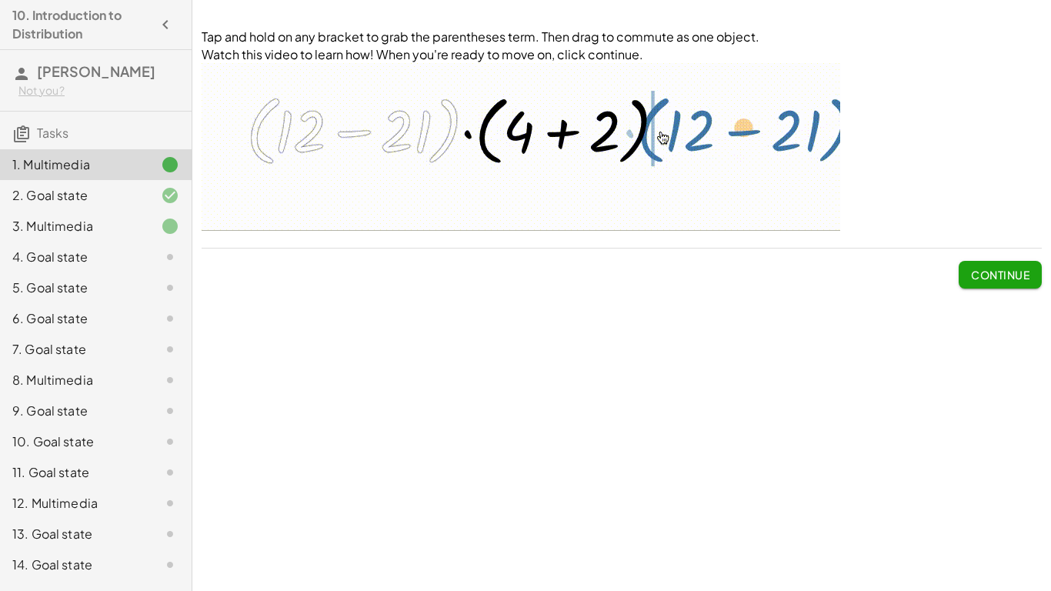
click at [983, 259] on span "Continue" at bounding box center [1000, 269] width 83 height 40
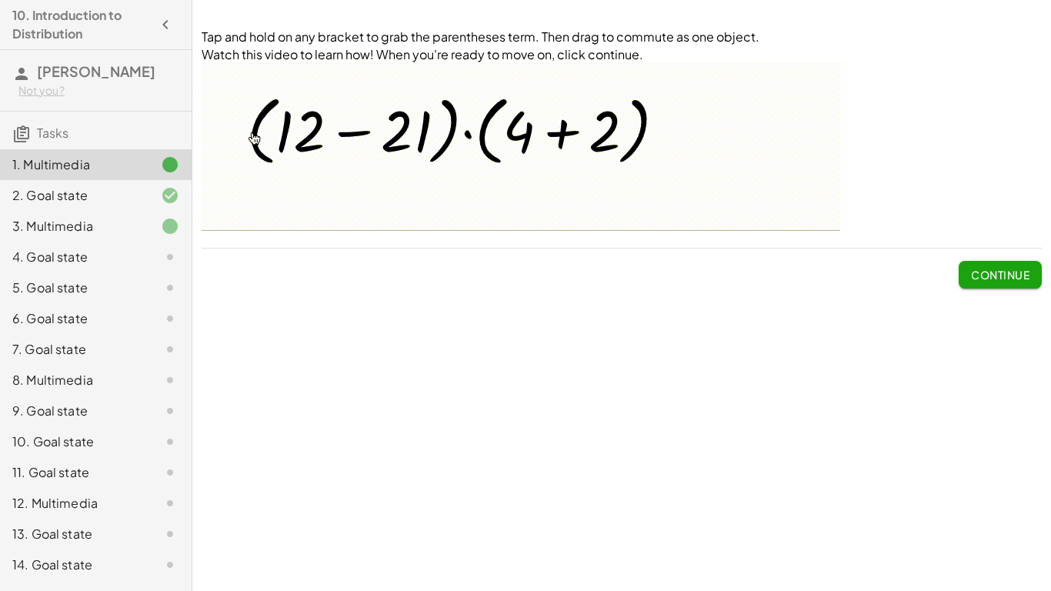
click at [985, 268] on span "Continue" at bounding box center [1000, 275] width 58 height 14
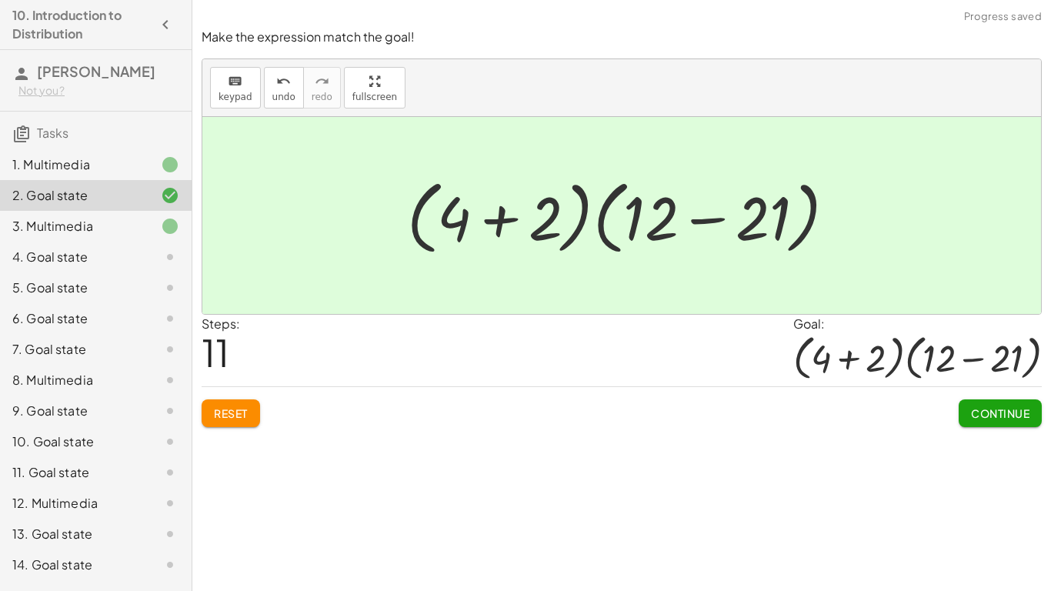
click at [997, 411] on span "Continue" at bounding box center [1000, 413] width 58 height 14
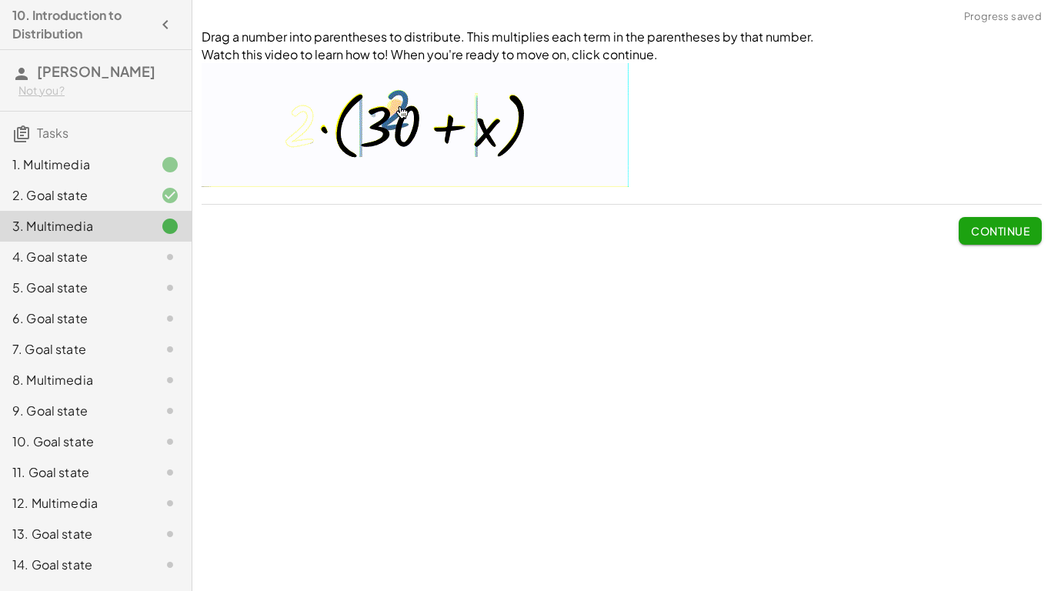
click at [999, 235] on span "Continue" at bounding box center [1000, 231] width 58 height 14
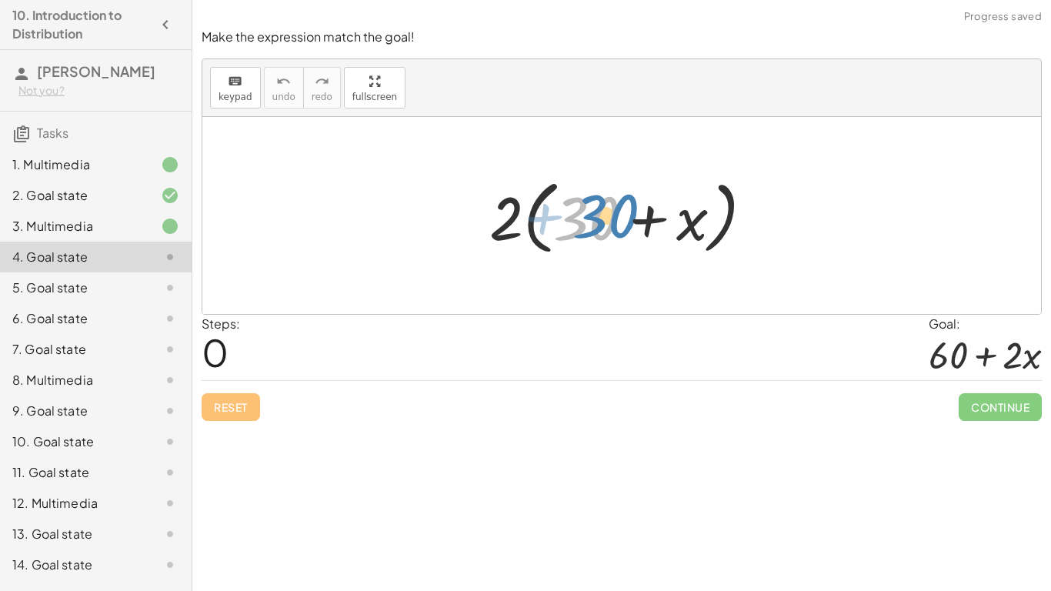
drag, startPoint x: 616, startPoint y: 224, endPoint x: 636, endPoint y: 221, distance: 20.2
click at [636, 221] on div at bounding box center [628, 216] width 292 height 89
click at [543, 219] on div at bounding box center [628, 216] width 292 height 89
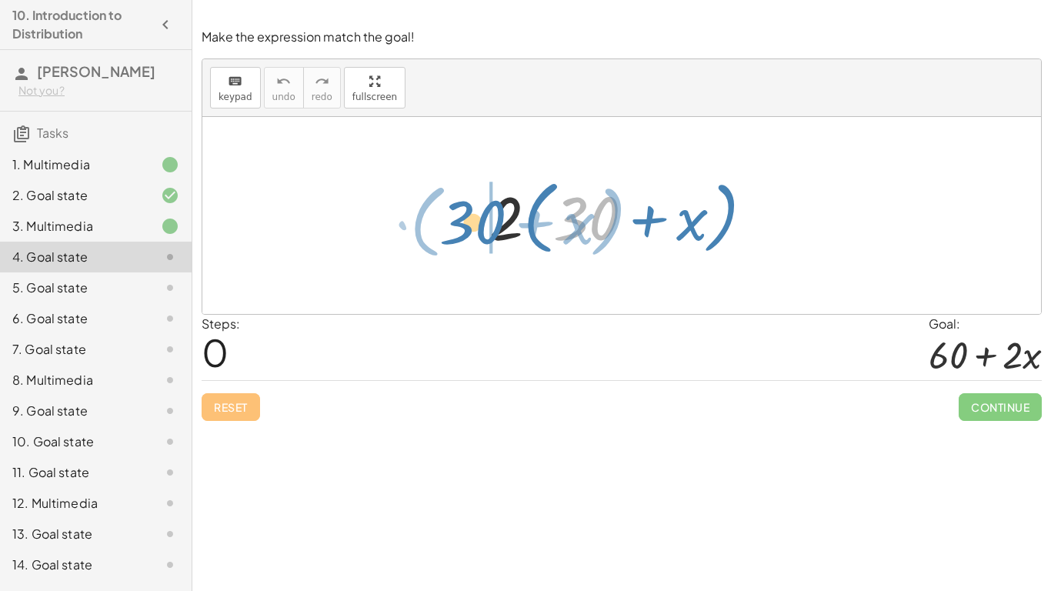
drag, startPoint x: 576, startPoint y: 225, endPoint x: 462, endPoint y: 229, distance: 114.0
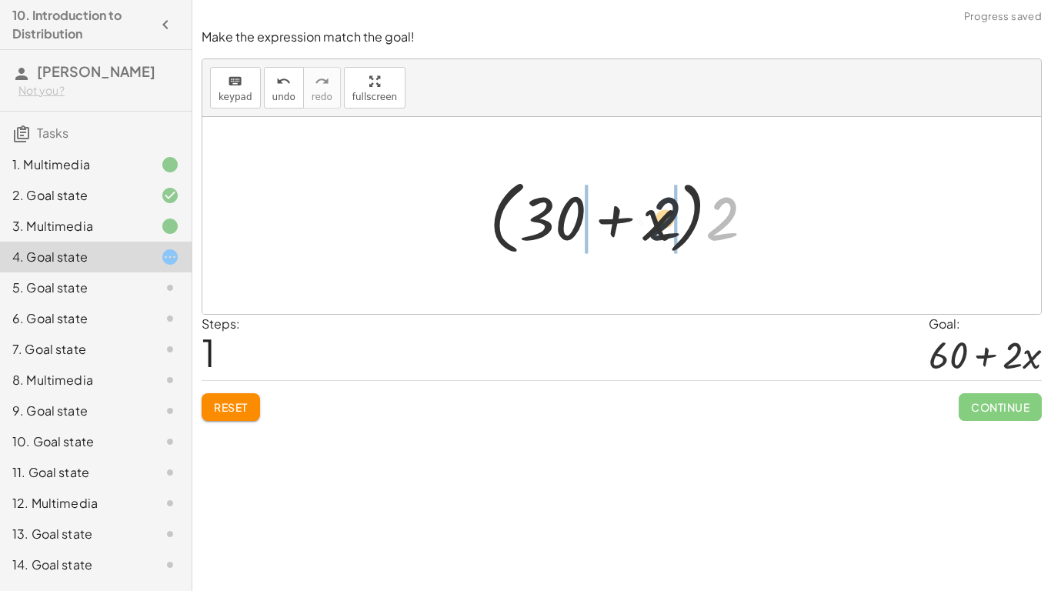
drag, startPoint x: 720, startPoint y: 232, endPoint x: 644, endPoint y: 232, distance: 76.2
click at [644, 232] on div at bounding box center [628, 216] width 292 height 89
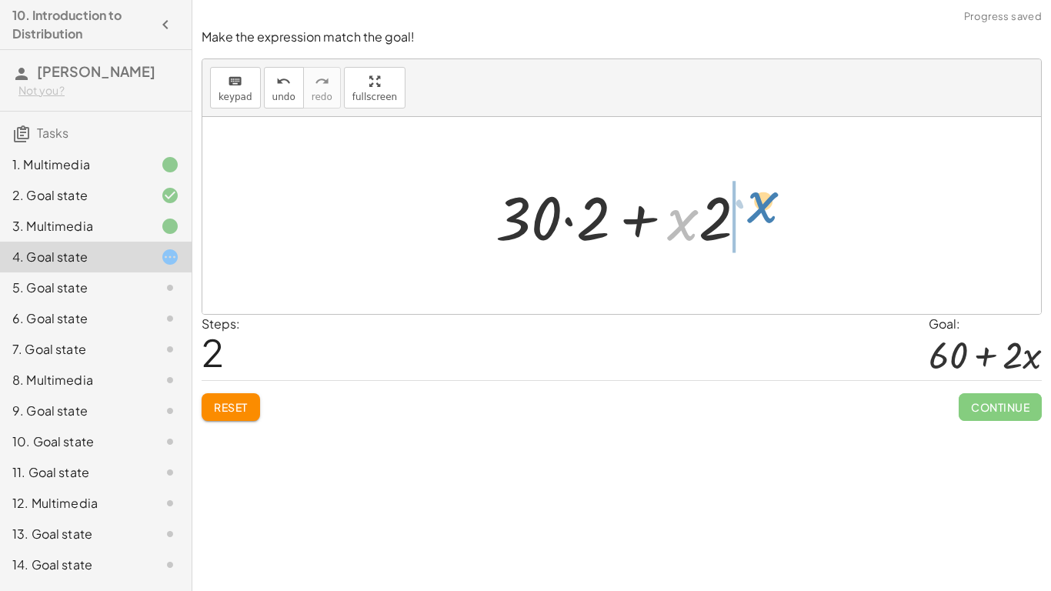
drag, startPoint x: 674, startPoint y: 225, endPoint x: 750, endPoint y: 212, distance: 77.3
click at [750, 212] on div at bounding box center [627, 215] width 279 height 79
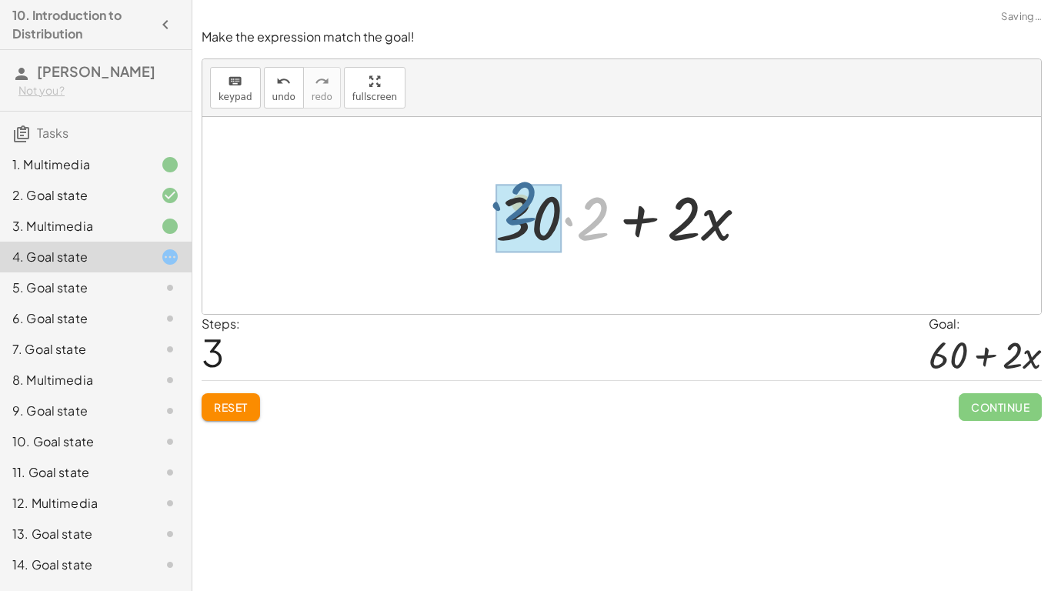
drag, startPoint x: 585, startPoint y: 227, endPoint x: 513, endPoint y: 212, distance: 73.8
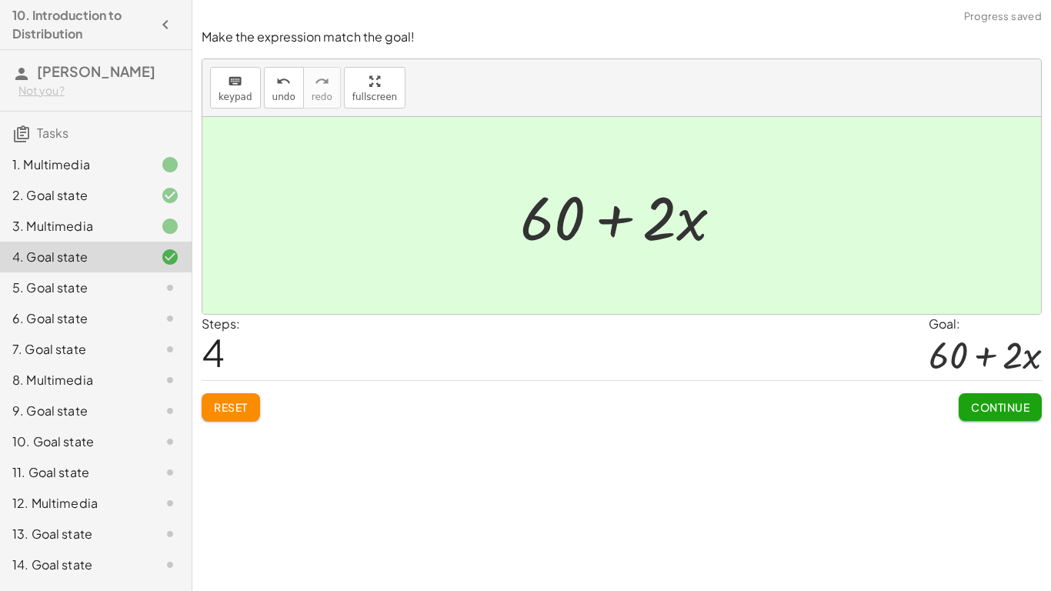
click at [986, 404] on span "Continue" at bounding box center [1000, 407] width 58 height 14
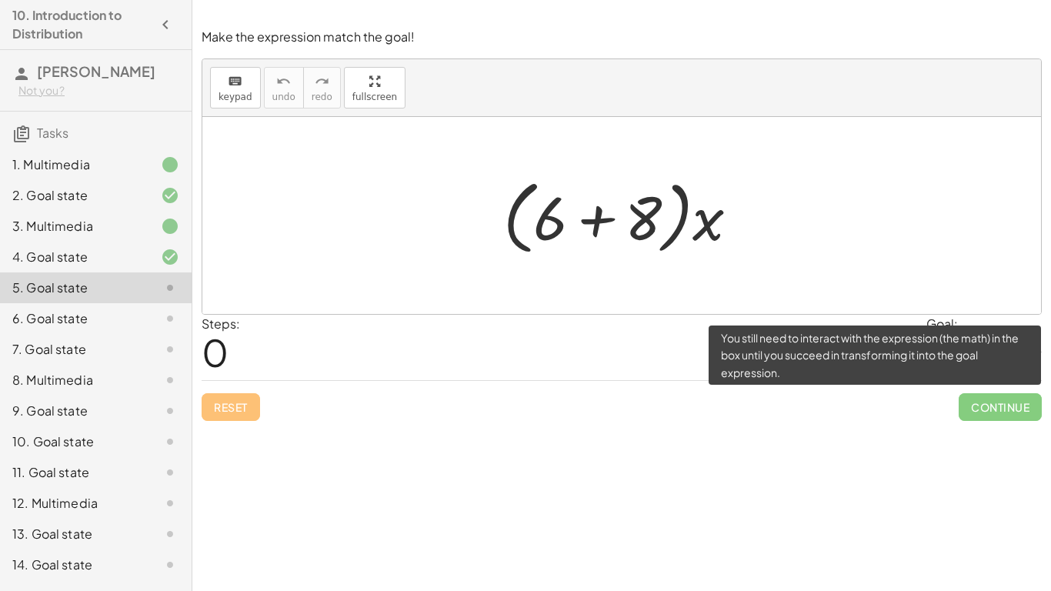
click at [1003, 407] on span "Continue" at bounding box center [1000, 407] width 83 height 28
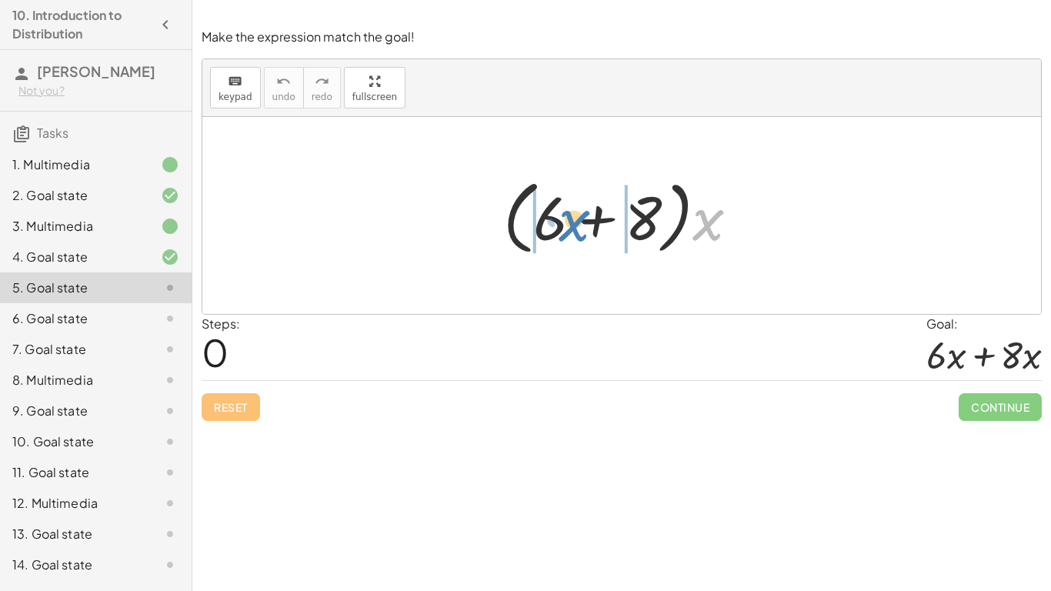
drag, startPoint x: 721, startPoint y: 222, endPoint x: 589, endPoint y: 223, distance: 132.4
click at [589, 223] on div at bounding box center [628, 216] width 264 height 89
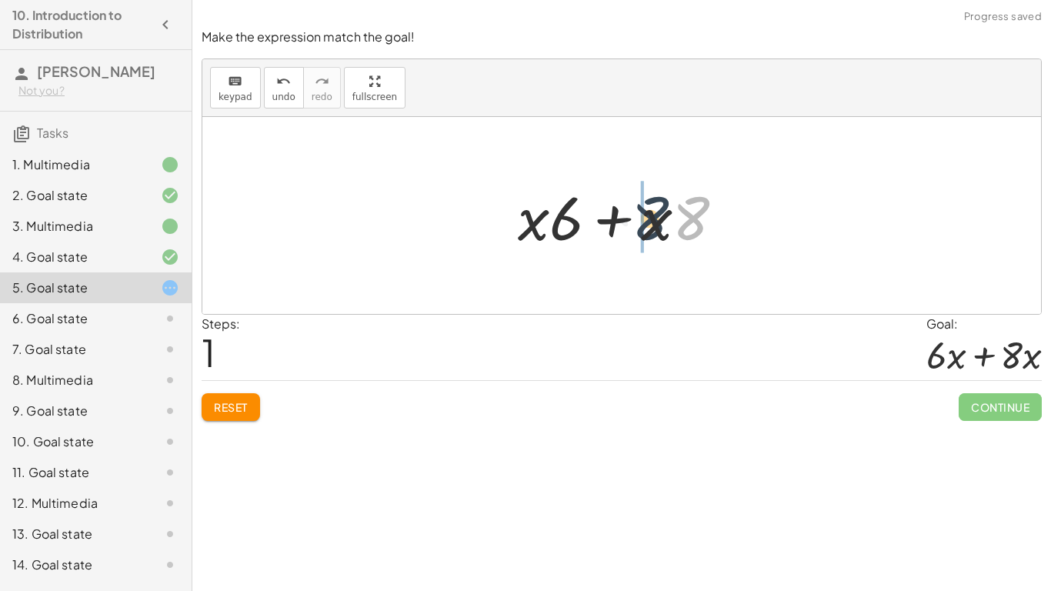
drag, startPoint x: 683, startPoint y: 226, endPoint x: 634, endPoint y: 226, distance: 49.3
click at [634, 226] on div at bounding box center [627, 215] width 235 height 79
drag, startPoint x: 557, startPoint y: 222, endPoint x: 506, endPoint y: 219, distance: 50.9
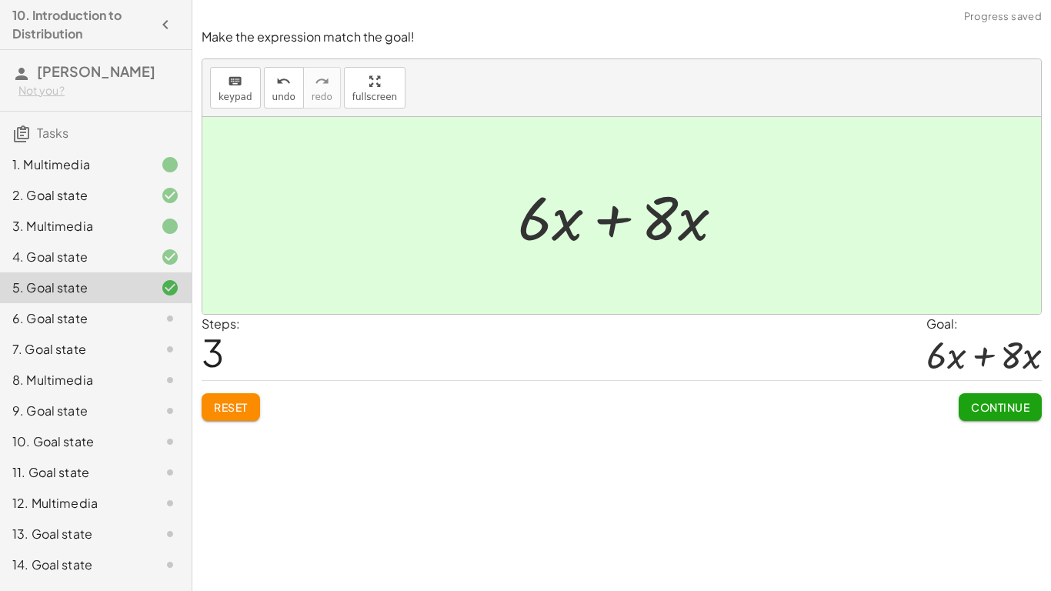
click at [977, 410] on span "Continue" at bounding box center [1000, 407] width 58 height 14
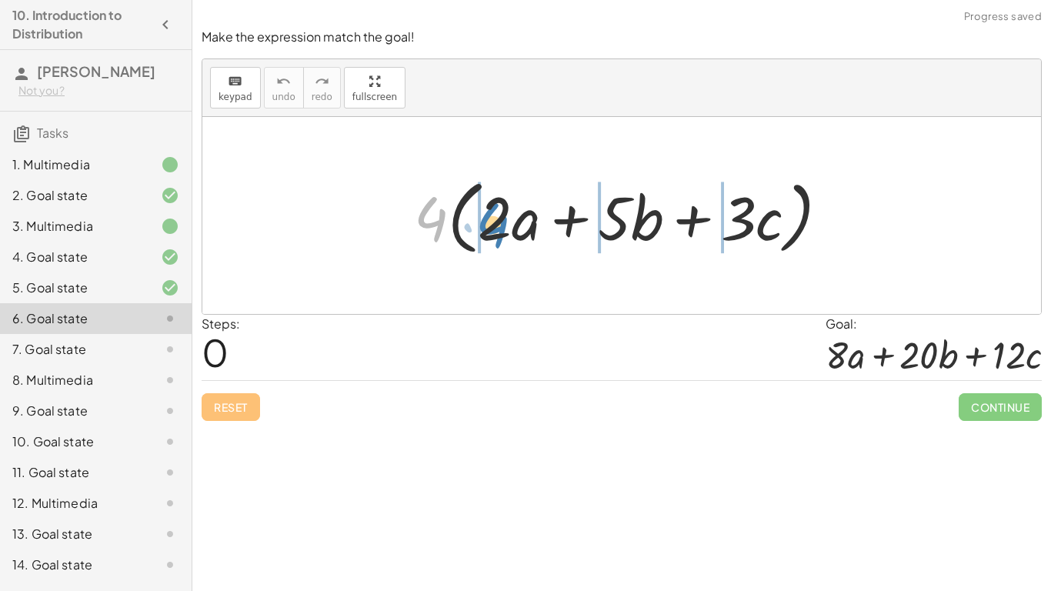
drag, startPoint x: 431, startPoint y: 211, endPoint x: 493, endPoint y: 217, distance: 61.9
click at [493, 217] on div at bounding box center [627, 216] width 443 height 89
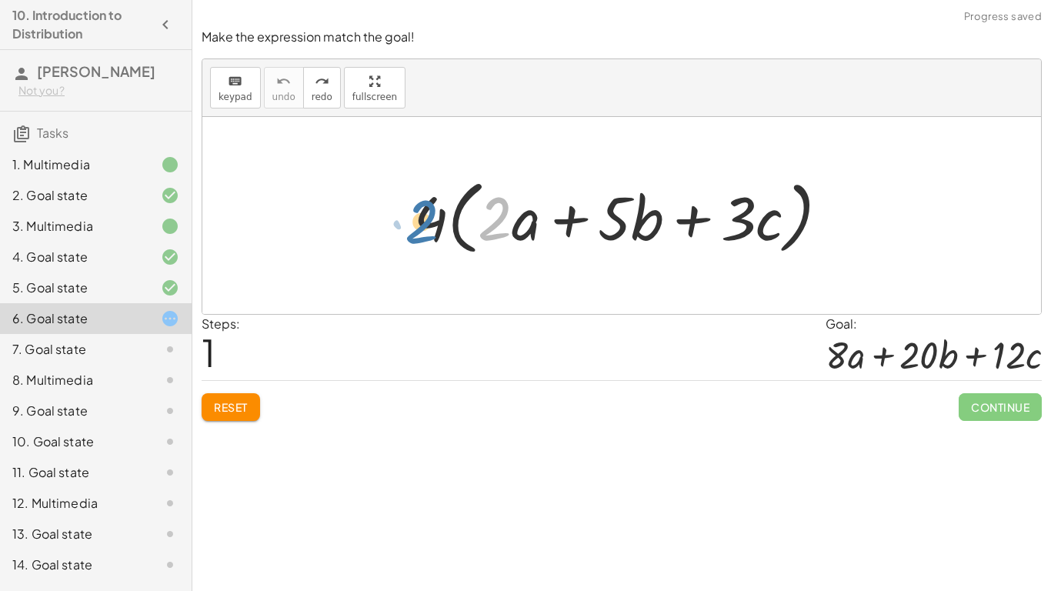
drag, startPoint x: 493, startPoint y: 210, endPoint x: 417, endPoint y: 210, distance: 76.2
click at [417, 210] on div at bounding box center [627, 216] width 443 height 89
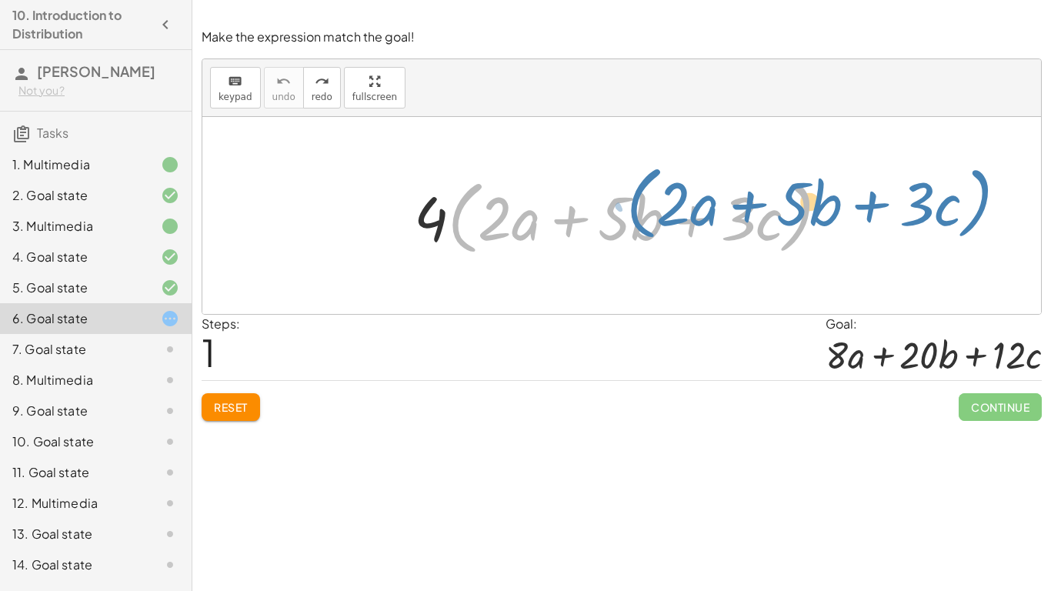
drag, startPoint x: 459, startPoint y: 217, endPoint x: 643, endPoint y: 206, distance: 184.3
click at [643, 206] on div at bounding box center [627, 216] width 443 height 89
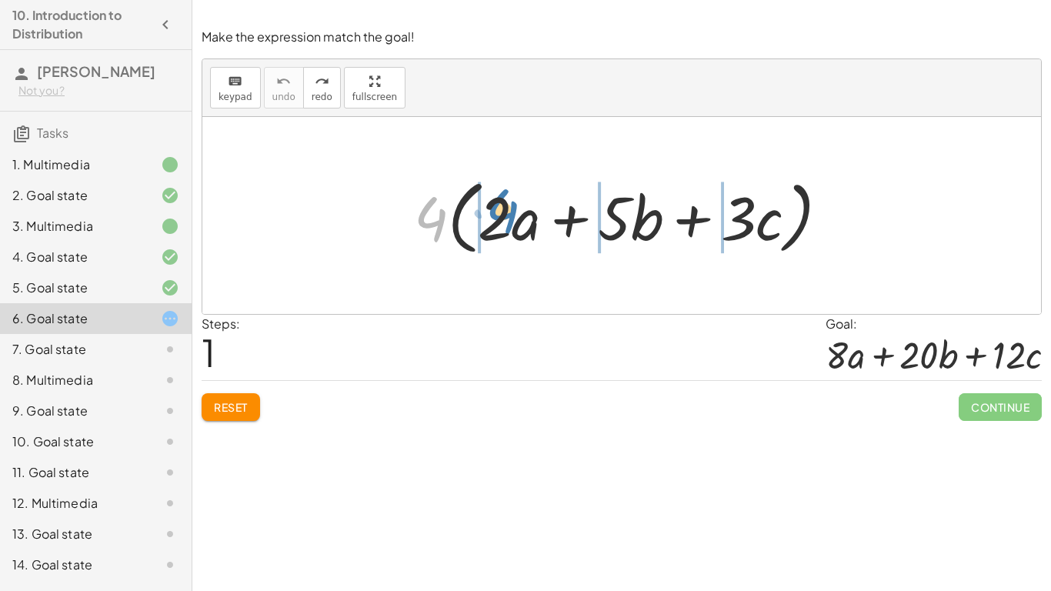
drag, startPoint x: 429, startPoint y: 227, endPoint x: 500, endPoint y: 219, distance: 71.3
click at [500, 219] on div at bounding box center [627, 216] width 443 height 89
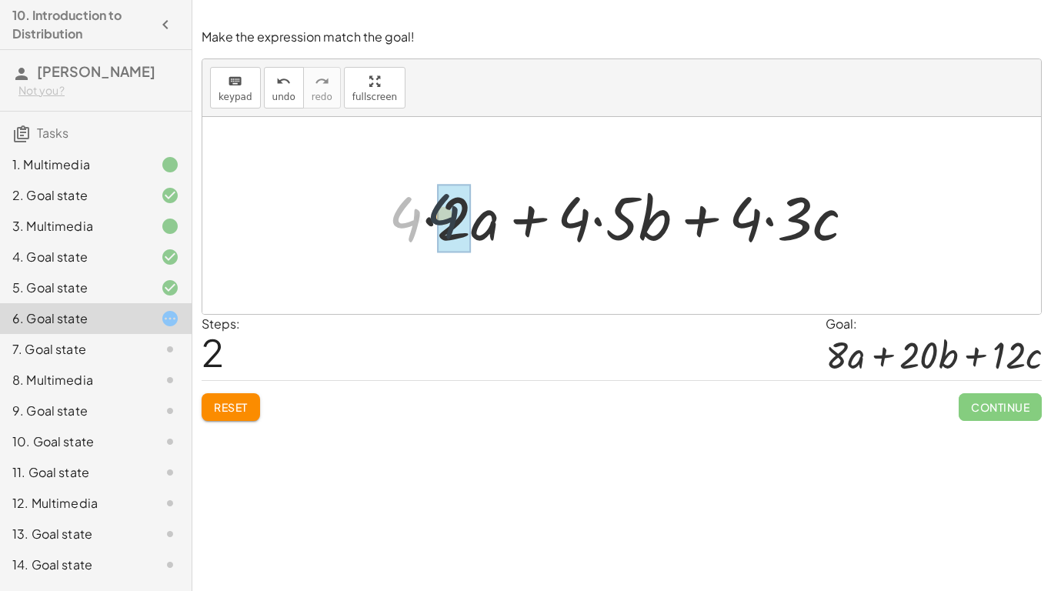
drag, startPoint x: 406, startPoint y: 222, endPoint x: 453, endPoint y: 219, distance: 46.3
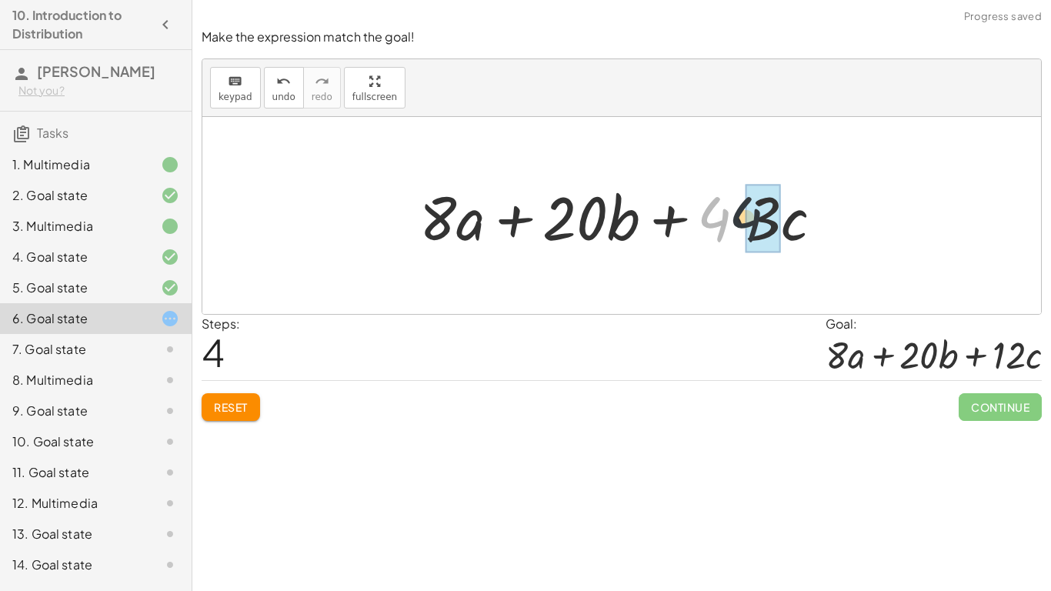
drag, startPoint x: 711, startPoint y: 225, endPoint x: 760, endPoint y: 228, distance: 48.6
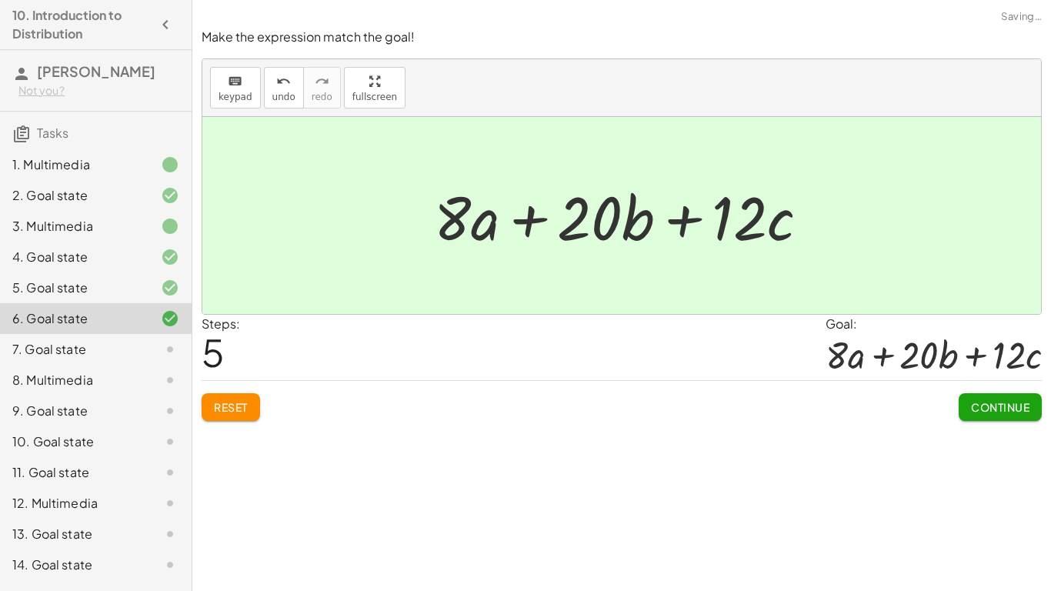
click at [978, 402] on span "Continue" at bounding box center [1000, 407] width 58 height 14
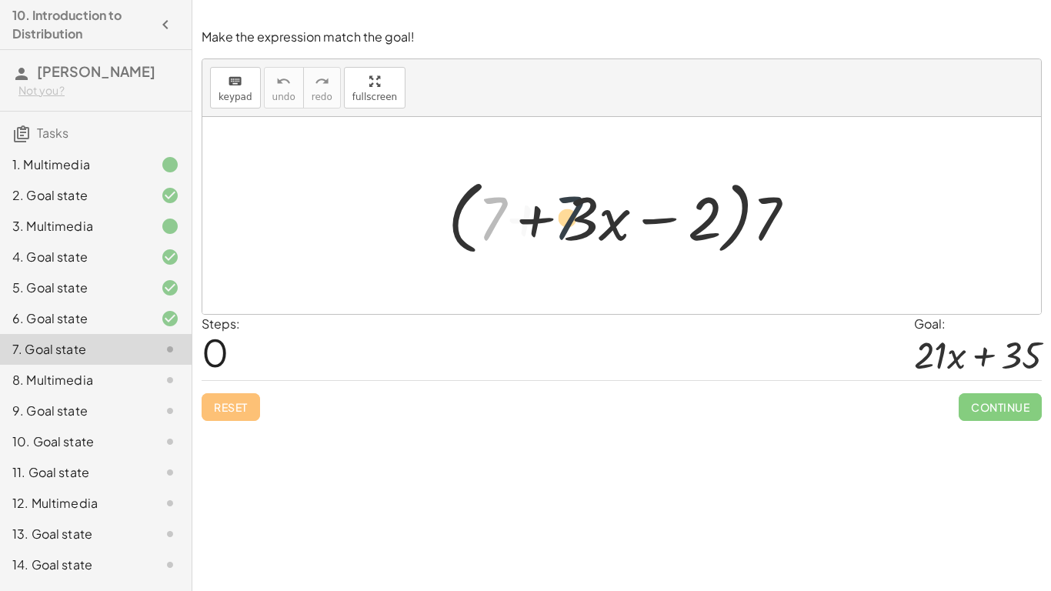
drag, startPoint x: 486, startPoint y: 211, endPoint x: 585, endPoint y: 211, distance: 99.3
click at [585, 211] on div at bounding box center [628, 216] width 376 height 89
drag, startPoint x: 590, startPoint y: 221, endPoint x: 502, endPoint y: 214, distance: 88.8
click at [502, 214] on div at bounding box center [628, 216] width 376 height 89
drag, startPoint x: 570, startPoint y: 215, endPoint x: 474, endPoint y: 220, distance: 96.4
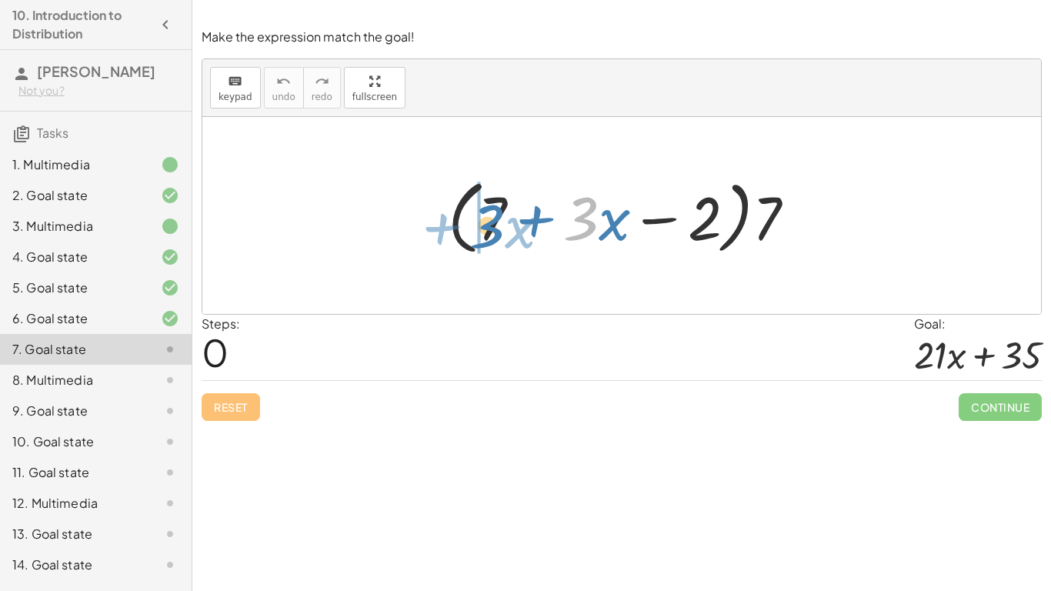
click at [474, 220] on div at bounding box center [628, 216] width 376 height 89
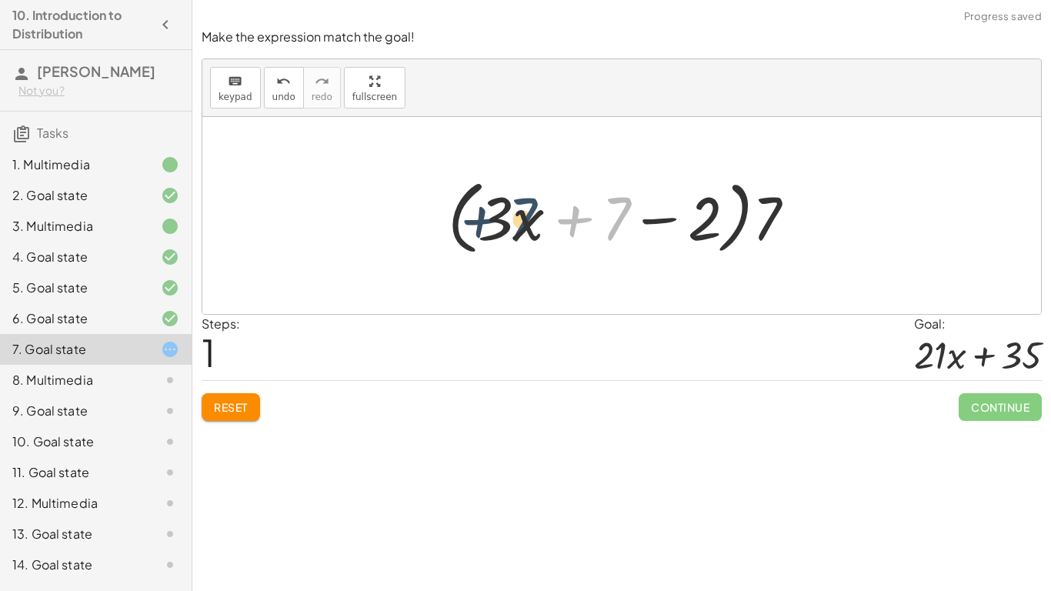
drag, startPoint x: 610, startPoint y: 220, endPoint x: 516, endPoint y: 222, distance: 93.1
click at [516, 222] on div at bounding box center [628, 216] width 376 height 89
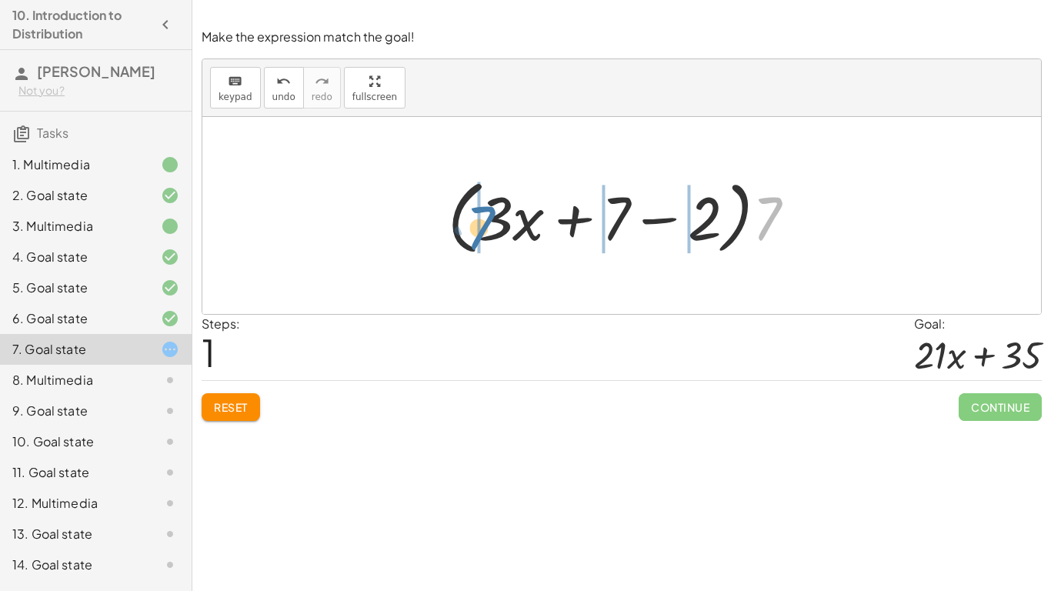
drag, startPoint x: 773, startPoint y: 216, endPoint x: 486, endPoint y: 222, distance: 287.1
click at [486, 222] on div at bounding box center [628, 216] width 376 height 89
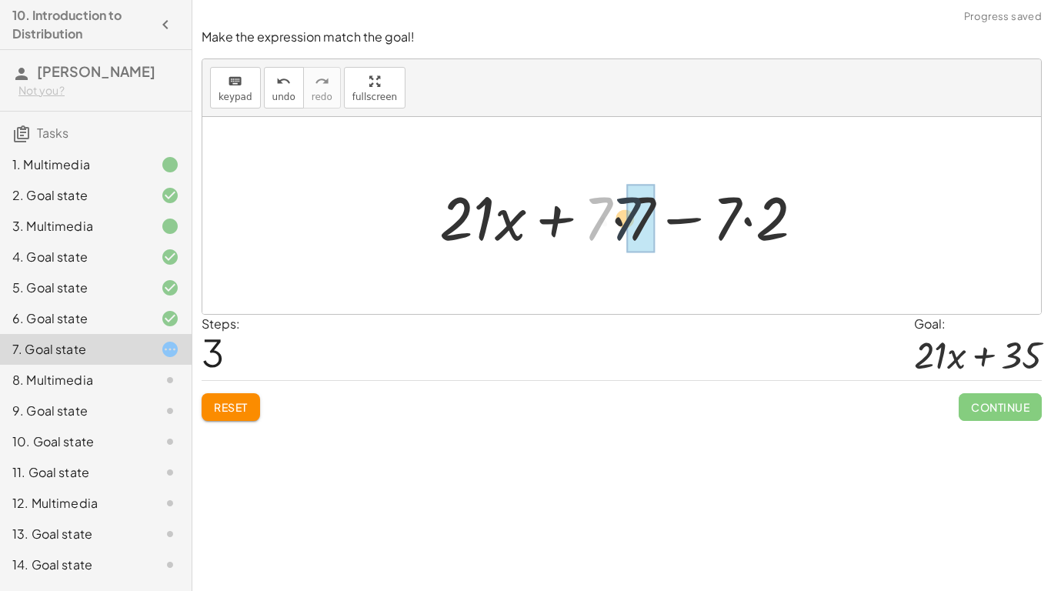
drag, startPoint x: 606, startPoint y: 208, endPoint x: 637, endPoint y: 208, distance: 30.8
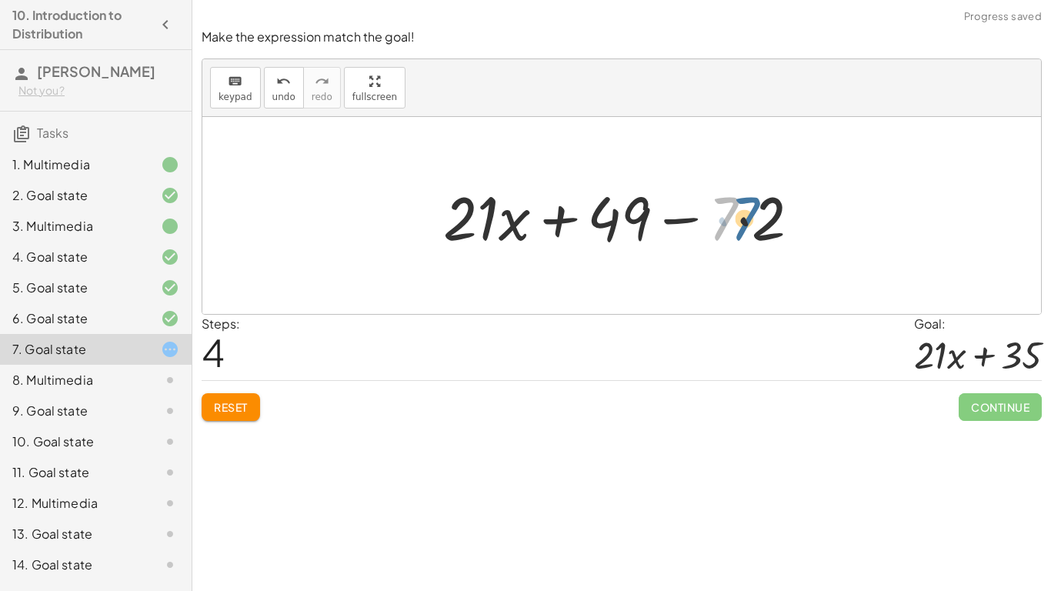
drag, startPoint x: 733, startPoint y: 212, endPoint x: 753, endPoint y: 212, distance: 20.8
click at [753, 212] on div at bounding box center [628, 215] width 385 height 79
drag, startPoint x: 768, startPoint y: 211, endPoint x: 613, endPoint y: 209, distance: 154.7
click at [613, 209] on div at bounding box center [628, 215] width 385 height 79
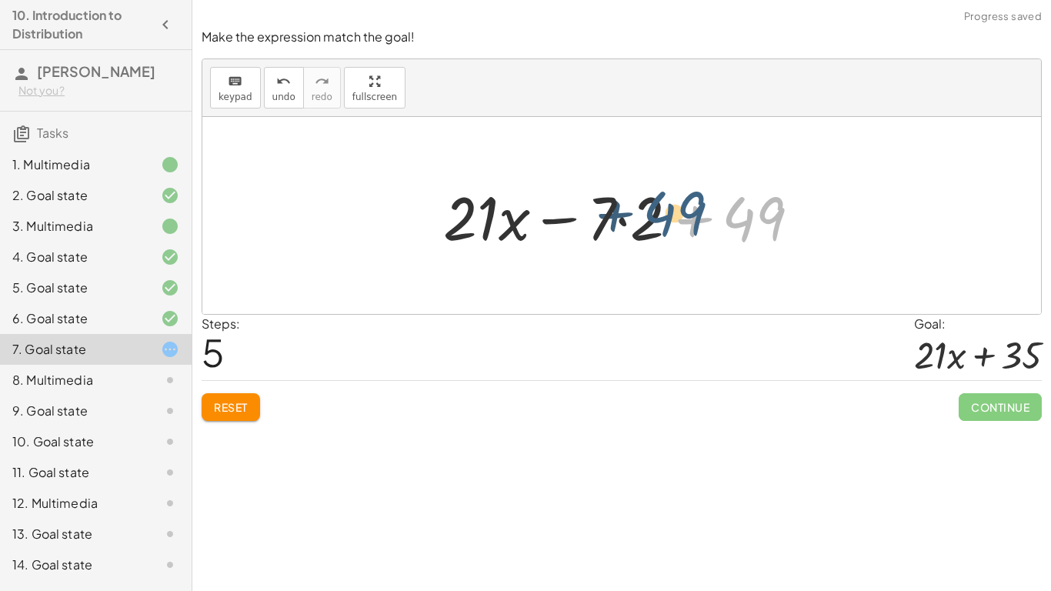
drag, startPoint x: 741, startPoint y: 219, endPoint x: 640, endPoint y: 215, distance: 101.7
click at [640, 215] on div at bounding box center [628, 215] width 385 height 79
drag, startPoint x: 694, startPoint y: 222, endPoint x: 546, endPoint y: 225, distance: 147.8
click at [546, 225] on div at bounding box center [628, 215] width 385 height 79
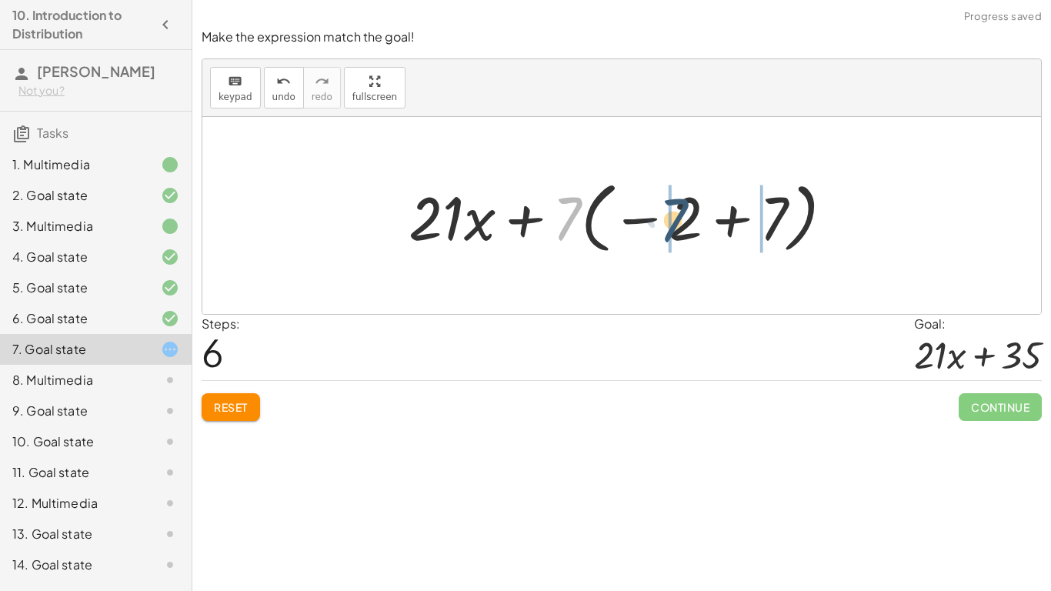
drag, startPoint x: 563, startPoint y: 212, endPoint x: 670, endPoint y: 215, distance: 107.0
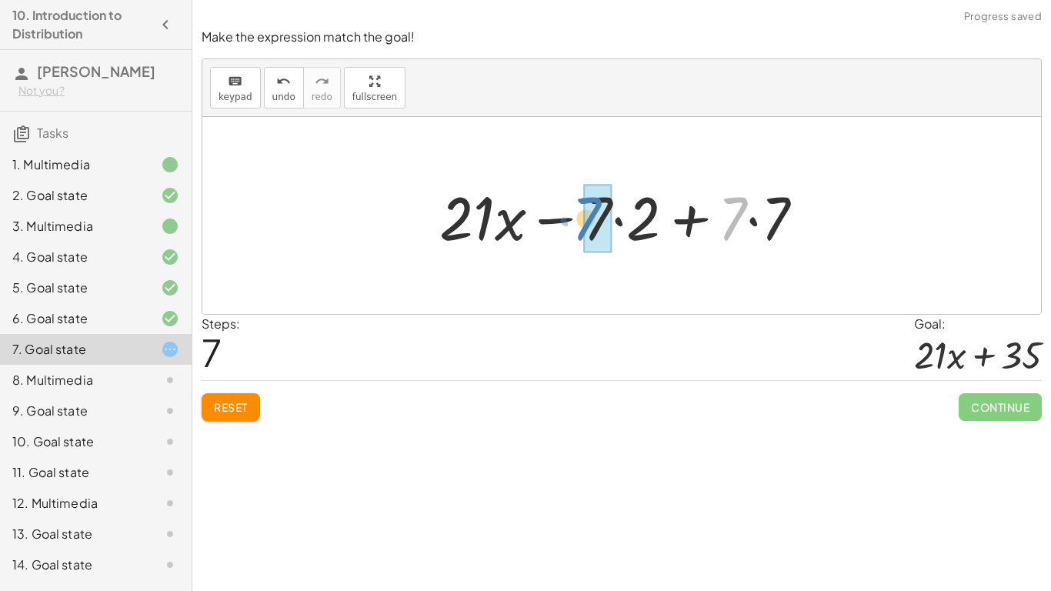
drag, startPoint x: 729, startPoint y: 222, endPoint x: 586, endPoint y: 222, distance: 143.1
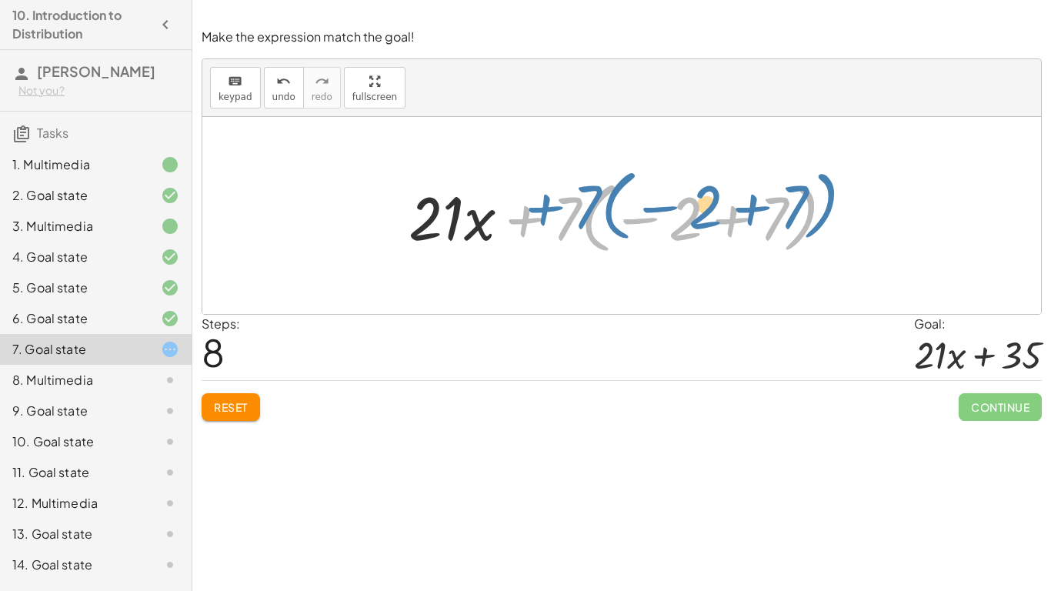
drag, startPoint x: 526, startPoint y: 220, endPoint x: 545, endPoint y: 209, distance: 21.4
click at [545, 209] on div at bounding box center [627, 215] width 453 height 85
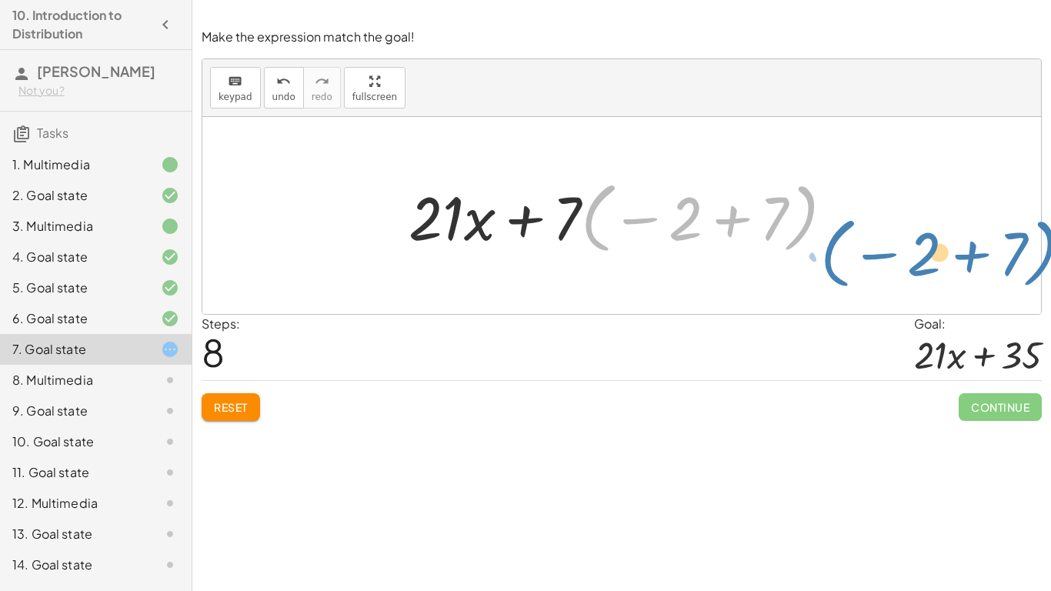
drag, startPoint x: 602, startPoint y: 219, endPoint x: 841, endPoint y: 256, distance: 242.3
click at [841, 256] on div at bounding box center [627, 215] width 453 height 85
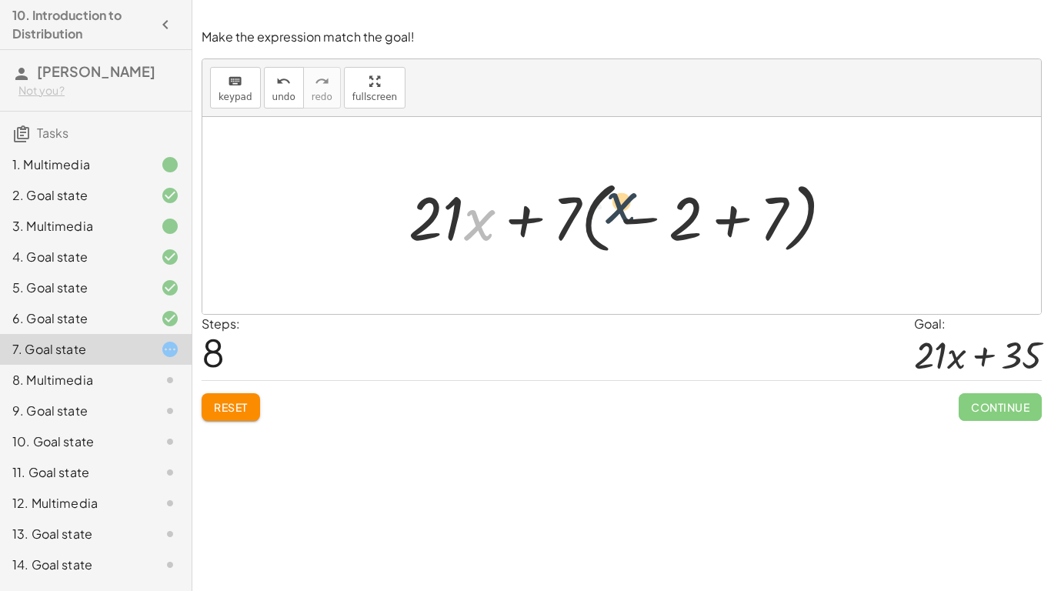
drag, startPoint x: 486, startPoint y: 223, endPoint x: 685, endPoint y: 212, distance: 199.6
click at [685, 212] on div at bounding box center [627, 215] width 453 height 85
drag, startPoint x: 579, startPoint y: 211, endPoint x: 653, endPoint y: 209, distance: 74.7
click at [653, 209] on div at bounding box center [627, 215] width 453 height 85
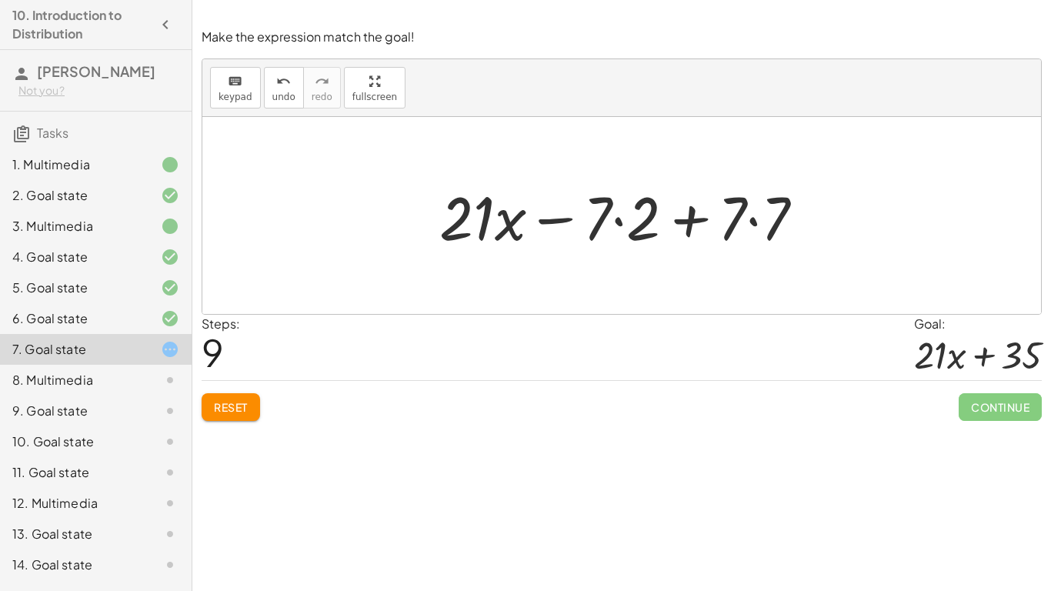
click at [469, 204] on div at bounding box center [628, 215] width 392 height 79
click at [277, 92] on span "undo" at bounding box center [283, 97] width 23 height 11
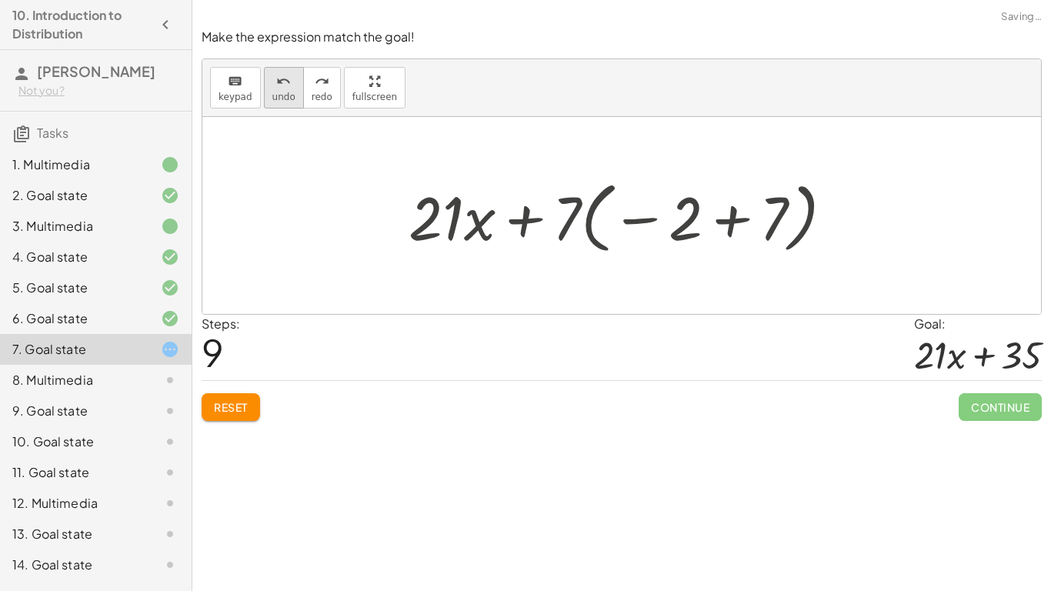
click at [277, 92] on span "undo" at bounding box center [283, 97] width 23 height 11
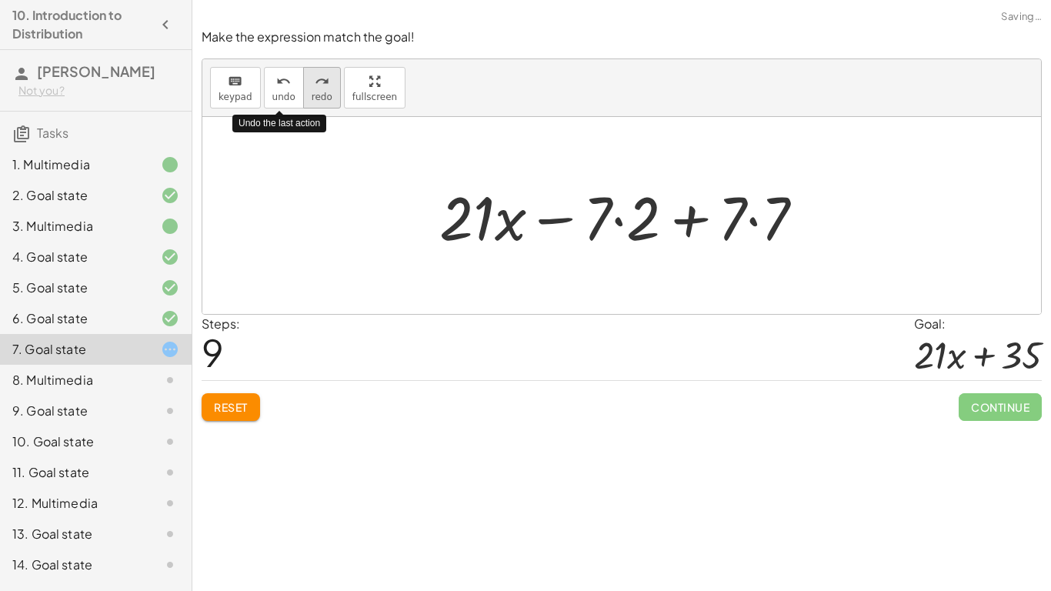
click at [332, 100] on button "redo redo" at bounding box center [322, 88] width 38 height 42
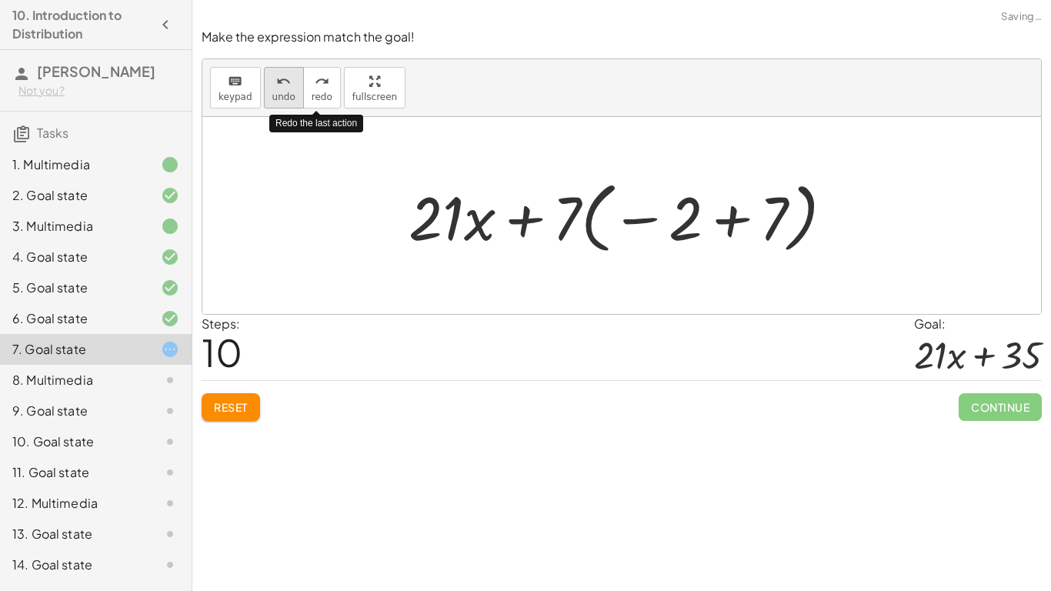
click at [279, 86] on icon "undo" at bounding box center [283, 81] width 15 height 18
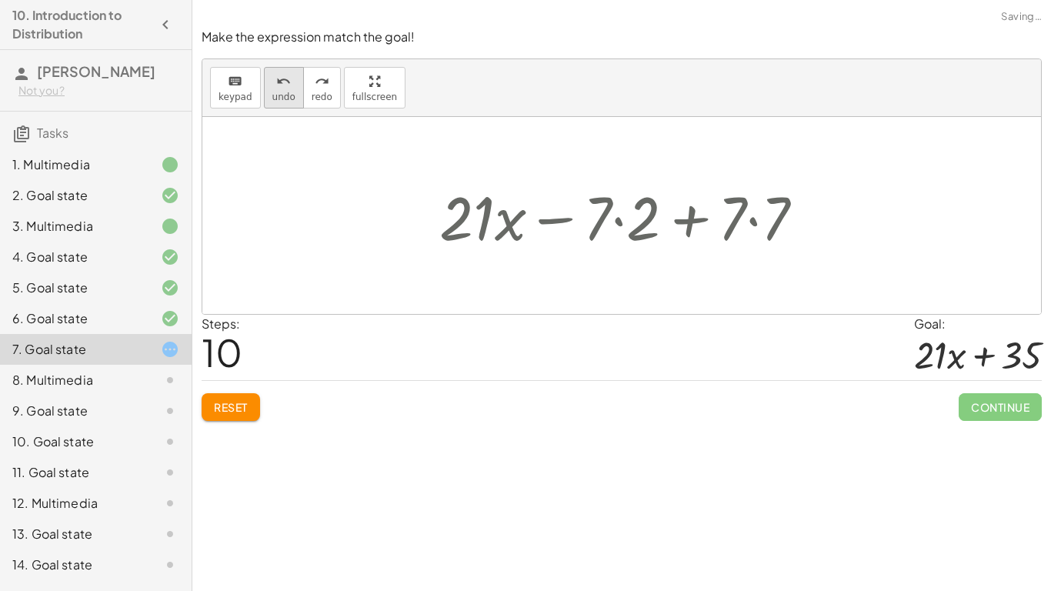
click at [279, 86] on icon "undo" at bounding box center [283, 81] width 15 height 18
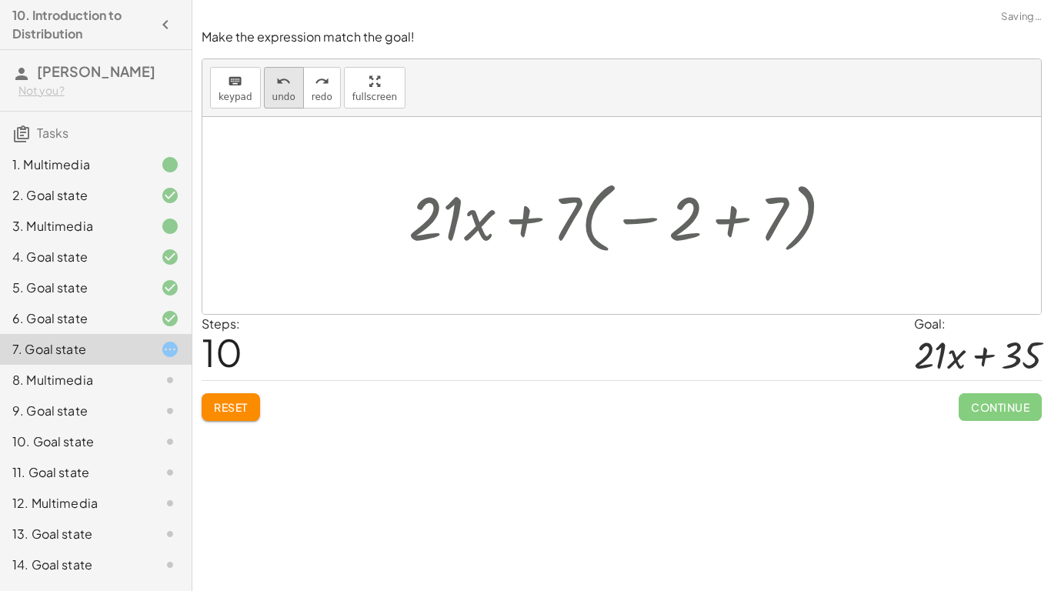
click at [279, 86] on icon "undo" at bounding box center [283, 81] width 15 height 18
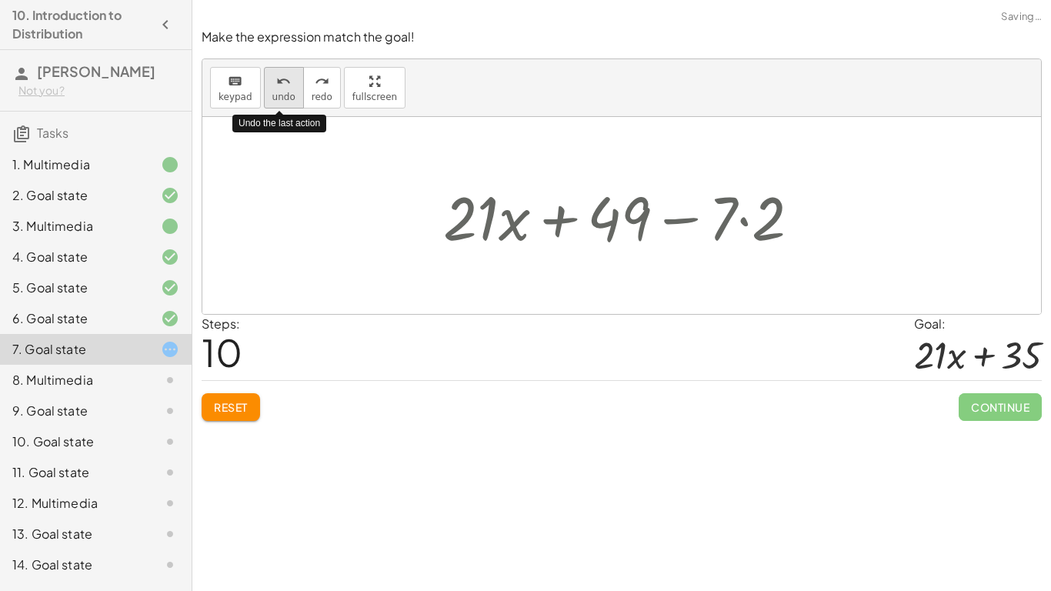
click at [279, 86] on icon "undo" at bounding box center [283, 81] width 15 height 18
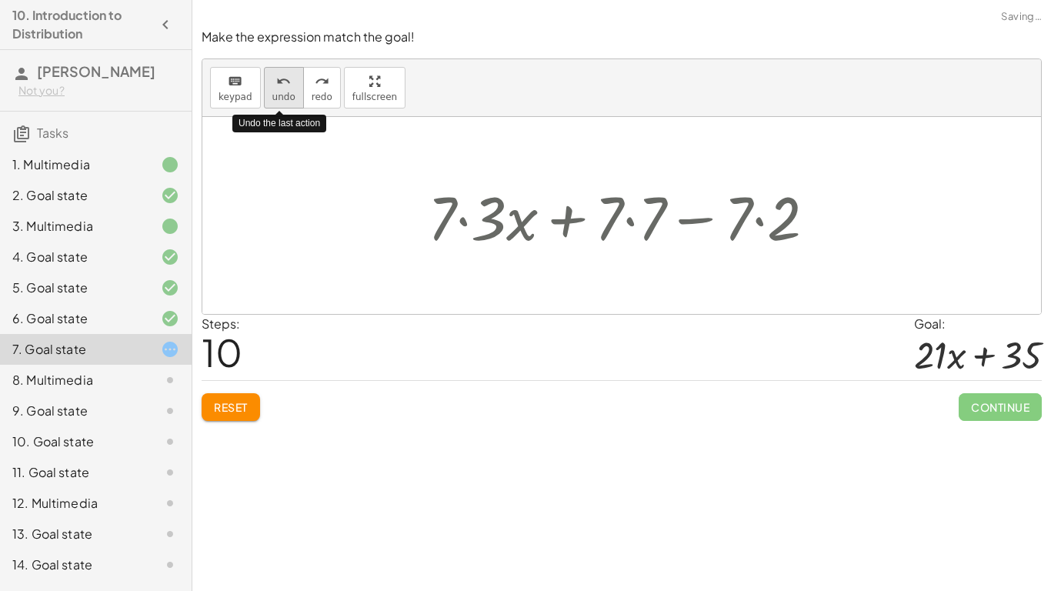
click at [279, 86] on icon "undo" at bounding box center [283, 81] width 15 height 18
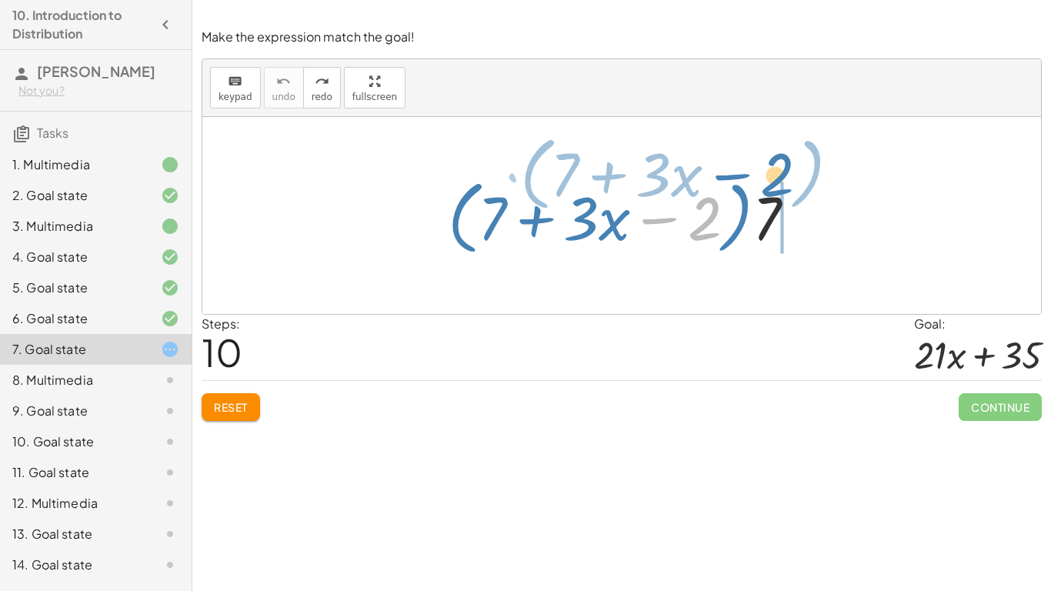
drag, startPoint x: 713, startPoint y: 226, endPoint x: 787, endPoint y: 182, distance: 86.3
click at [787, 182] on div at bounding box center [628, 216] width 376 height 89
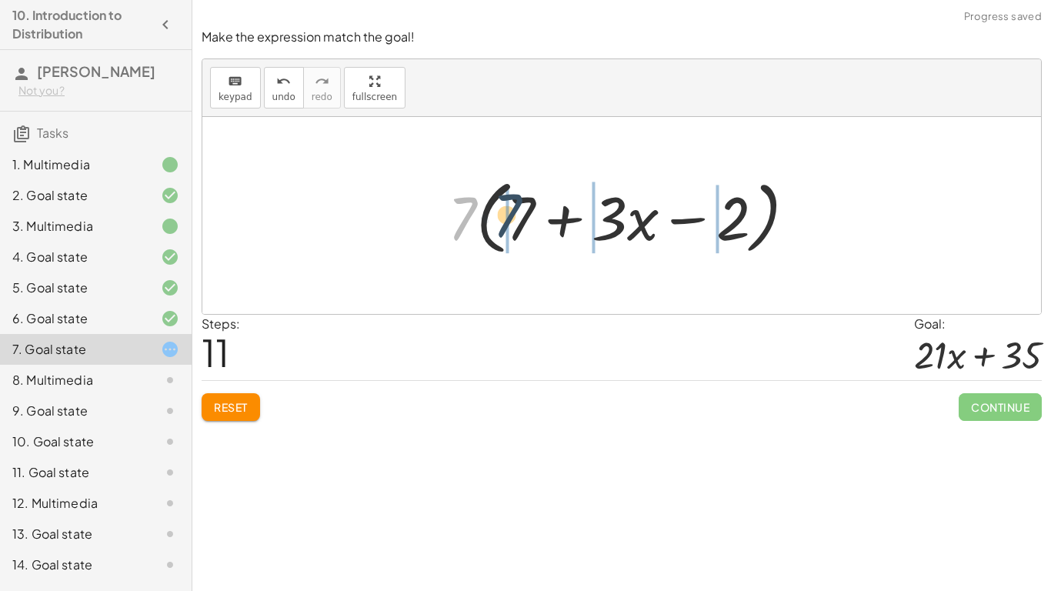
drag, startPoint x: 458, startPoint y: 209, endPoint x: 565, endPoint y: 206, distance: 107.0
click at [565, 206] on div at bounding box center [628, 216] width 376 height 89
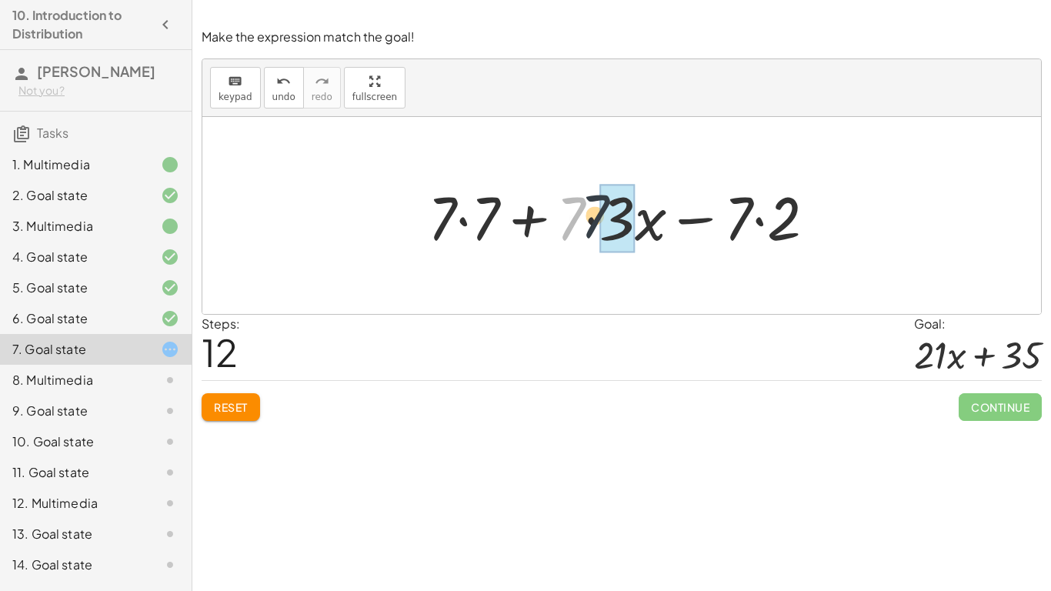
drag, startPoint x: 570, startPoint y: 217, endPoint x: 621, endPoint y: 212, distance: 51.1
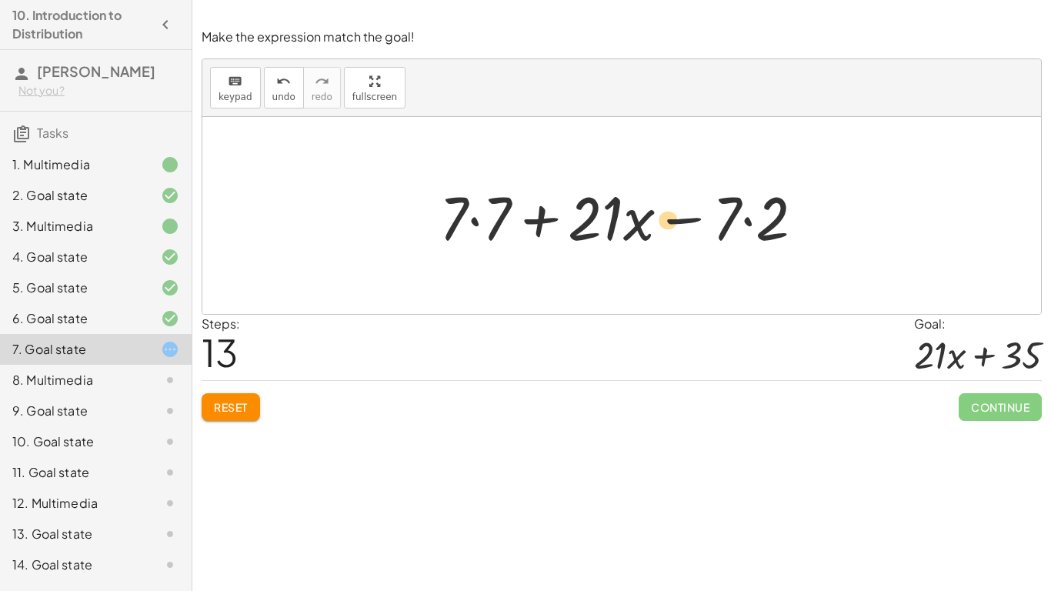
drag, startPoint x: 657, startPoint y: 247, endPoint x: 650, endPoint y: 253, distance: 9.9
click at [650, 253] on div at bounding box center [628, 215] width 392 height 79
drag, startPoint x: 476, startPoint y: 219, endPoint x: 707, endPoint y: 228, distance: 231.8
click at [707, 228] on div at bounding box center [628, 215] width 392 height 79
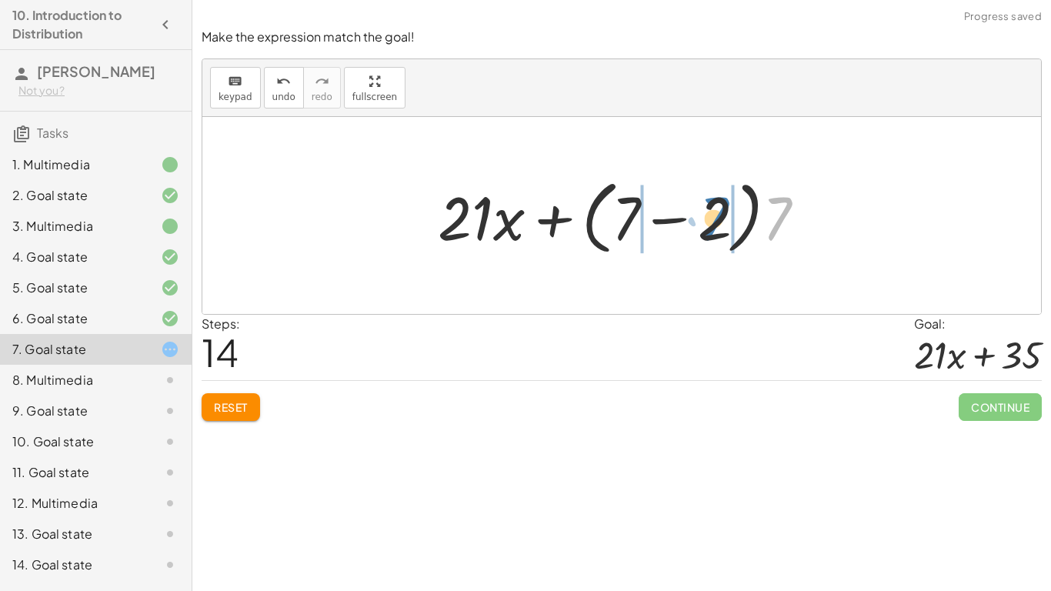
drag, startPoint x: 780, startPoint y: 223, endPoint x: 716, endPoint y: 223, distance: 63.9
click at [716, 223] on div at bounding box center [628, 216] width 396 height 89
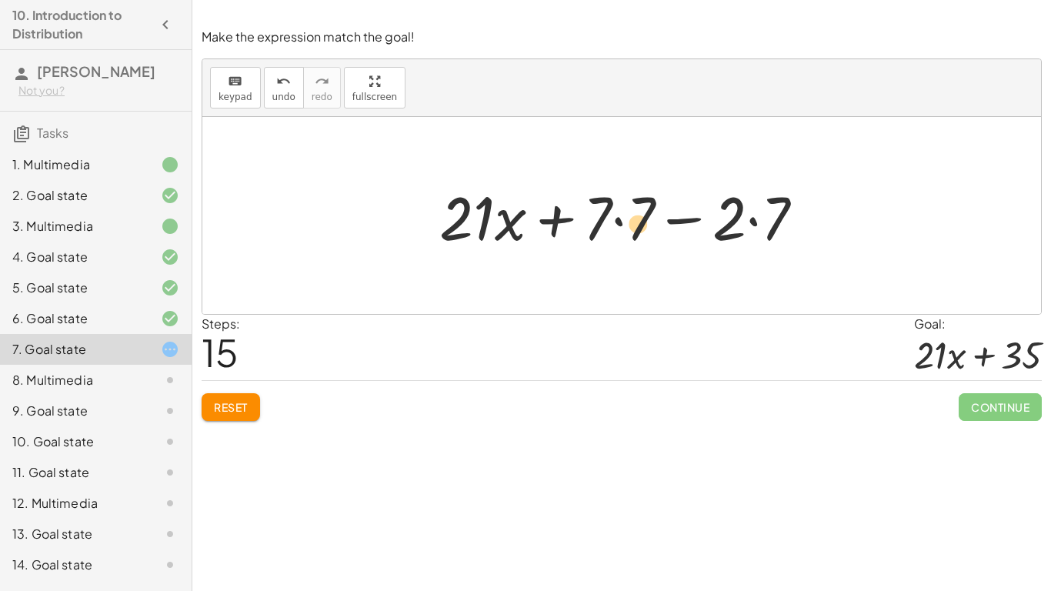
drag, startPoint x: 608, startPoint y: 222, endPoint x: 614, endPoint y: 229, distance: 9.3
click at [614, 229] on div at bounding box center [628, 215] width 392 height 79
drag, startPoint x: 638, startPoint y: 216, endPoint x: 596, endPoint y: 214, distance: 42.4
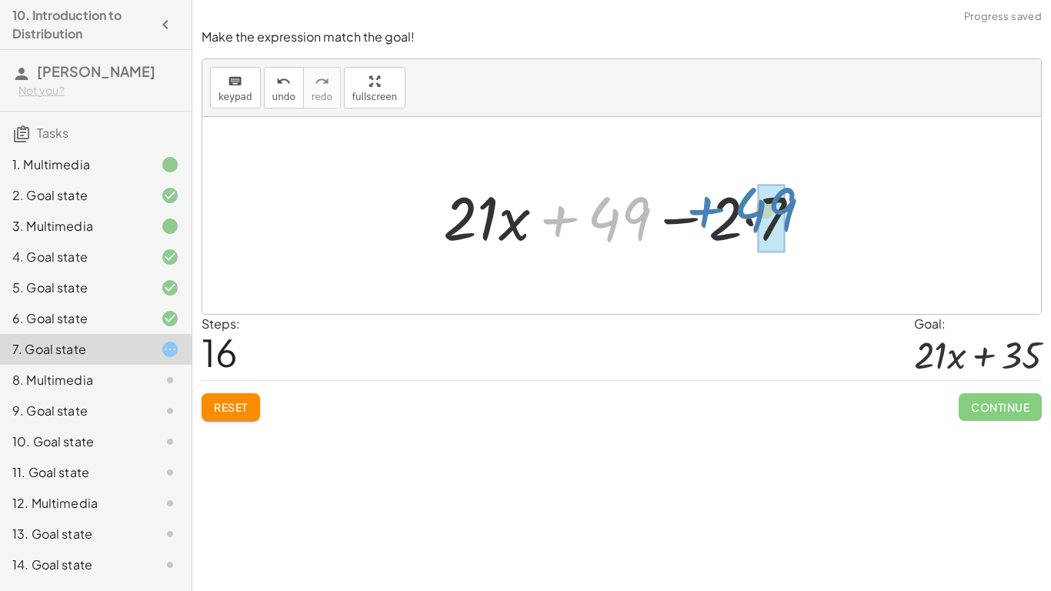
drag, startPoint x: 615, startPoint y: 218, endPoint x: 748, endPoint y: 209, distance: 133.5
click at [748, 209] on div at bounding box center [628, 215] width 385 height 79
